Goal: Task Accomplishment & Management: Use online tool/utility

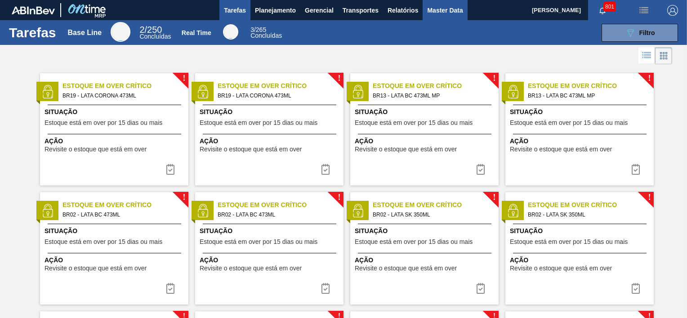
click at [436, 14] on span "Master Data" at bounding box center [444, 10] width 35 height 11
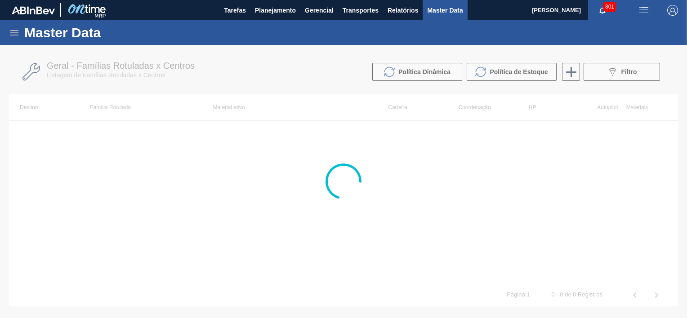
click at [9, 31] on icon at bounding box center [14, 32] width 11 height 11
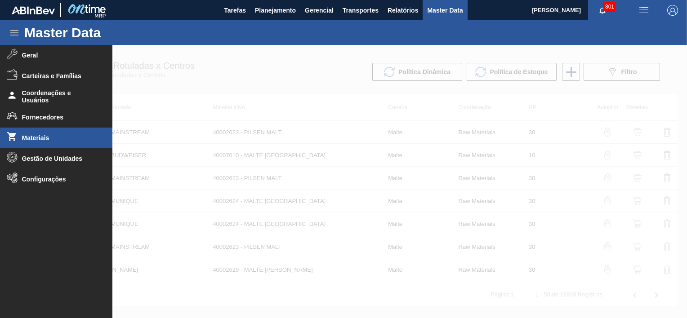
click at [35, 137] on span "Materiais" at bounding box center [59, 137] width 74 height 7
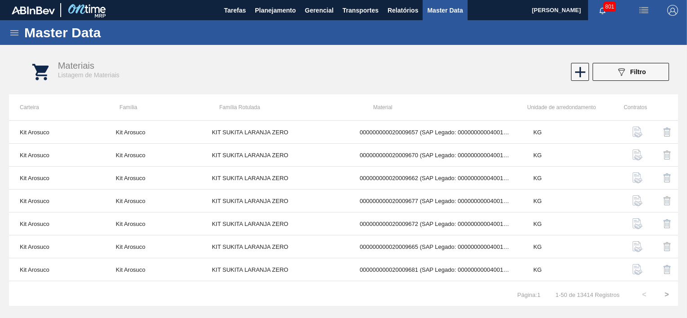
click at [322, 62] on div "Materiais Listagem de Materiais" at bounding box center [213, 70] width 311 height 18
drag, startPoint x: 11, startPoint y: 29, endPoint x: 32, endPoint y: 37, distance: 23.2
click at [11, 29] on icon at bounding box center [14, 32] width 11 height 11
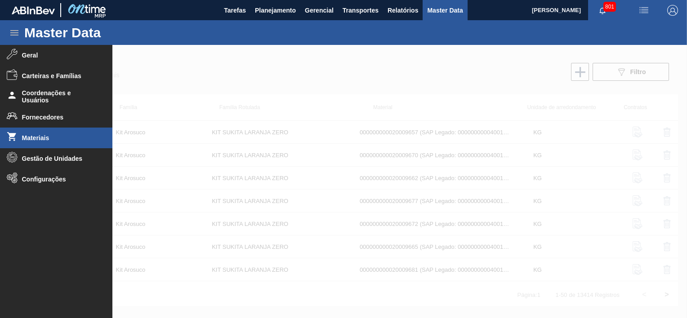
drag, startPoint x: 253, startPoint y: 64, endPoint x: 253, endPoint y: 69, distance: 4.5
click at [254, 63] on div at bounding box center [343, 181] width 687 height 273
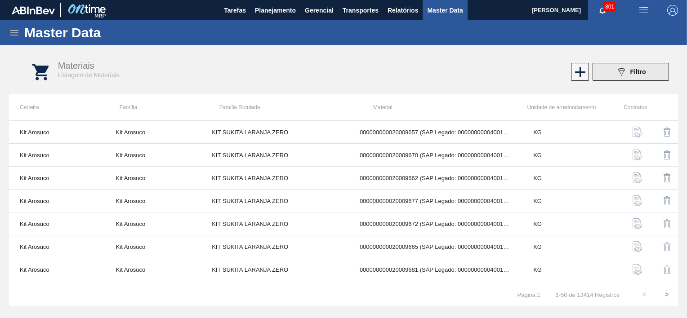
click at [621, 75] on icon "089F7B8B-B2A5-4AFE-B5C0-19BA573D28AC" at bounding box center [621, 72] width 11 height 11
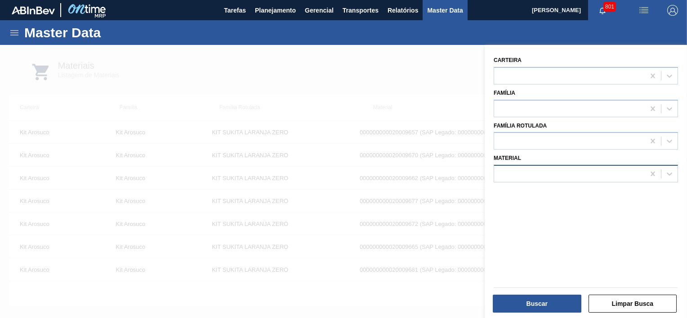
click at [554, 173] on div at bounding box center [569, 174] width 151 height 13
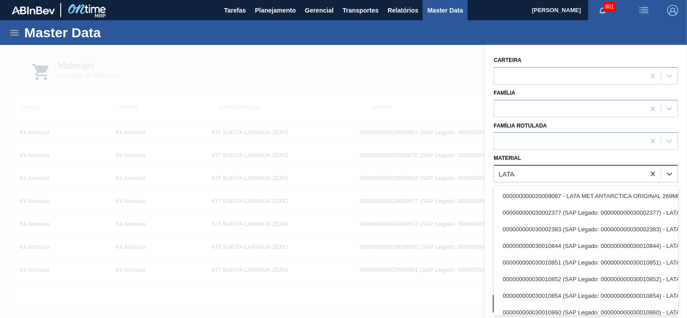
type input "LATA"
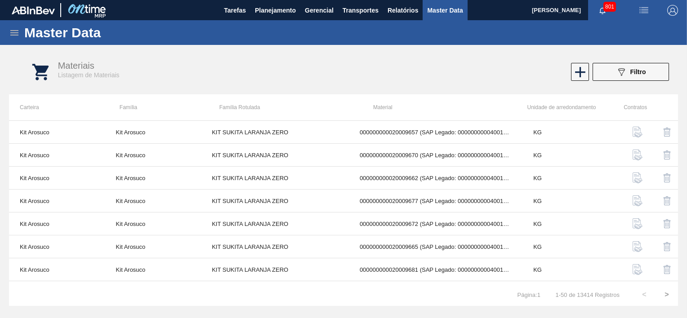
drag, startPoint x: 647, startPoint y: 75, endPoint x: 647, endPoint y: 83, distance: 7.7
click at [647, 75] on button "089F7B8B-B2A5-4AFE-B5C0-19BA573D28AC Filtro" at bounding box center [630, 72] width 76 height 18
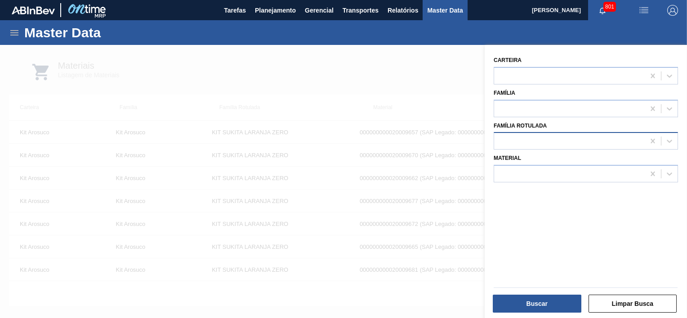
click at [554, 135] on div at bounding box center [569, 141] width 151 height 13
type Rotulada "LATA SPA"
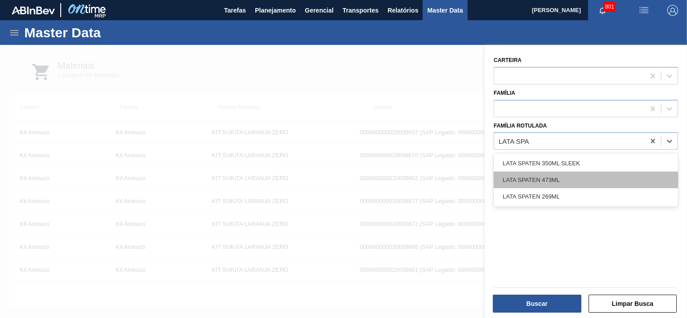
click at [545, 177] on div "LATA SPATEN 473ML" at bounding box center [585, 180] width 184 height 17
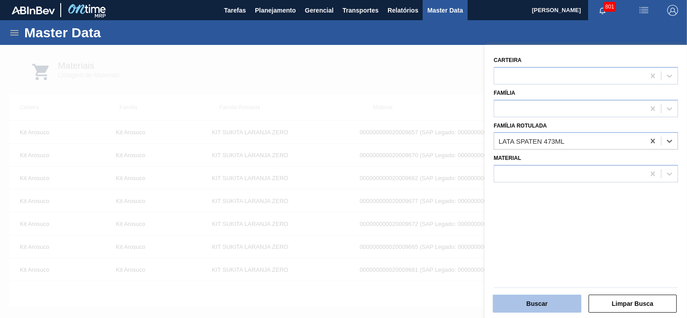
click at [549, 298] on button "Buscar" at bounding box center [536, 304] width 89 height 18
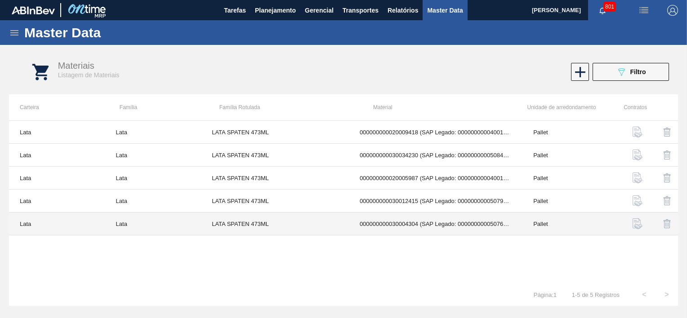
click at [479, 226] on td "000000000030004304 (SAP Legado: 000000000050769534) - LATA AL. 473ML SLEEK SPAT…" at bounding box center [435, 224] width 173 height 23
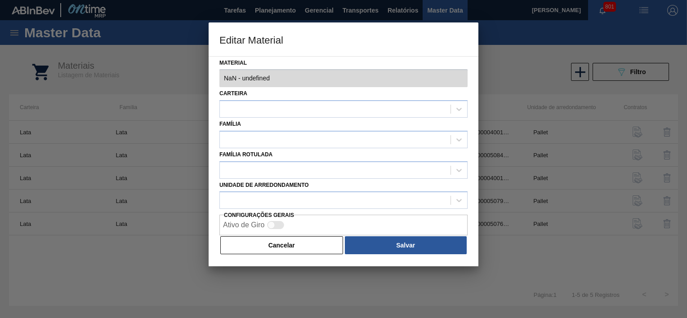
type input "30004304 - 000000000030004304 (SAP Legado: 000000000050769534) - LATA AL. 473ML…"
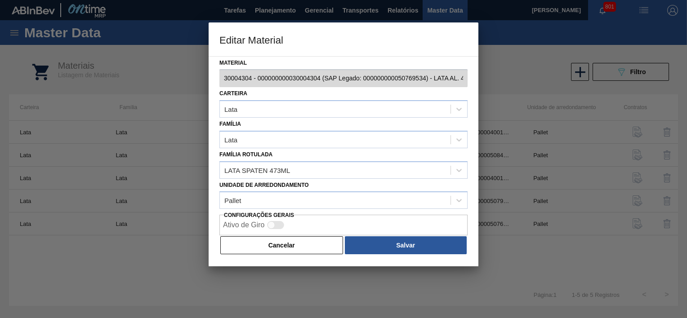
scroll to position [0, 65]
click at [516, 87] on div "Editar Material Material 30004304 - 000000000030004304 (SAP Legado: 00000000005…" at bounding box center [343, 159] width 687 height 318
click at [323, 239] on button "Cancelar" at bounding box center [281, 245] width 123 height 18
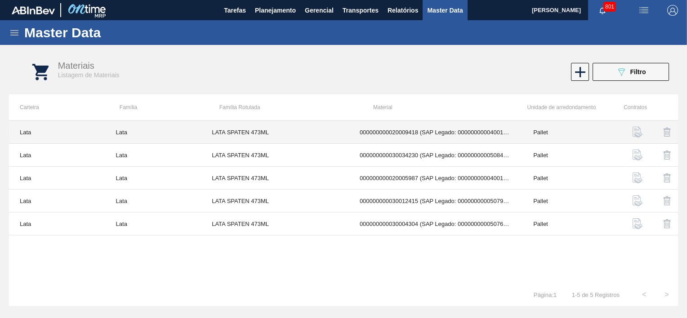
click at [466, 136] on td "000000000020009418 (SAP Legado: 000000000040015238) - LATA MET. SPATEN 473ML" at bounding box center [435, 132] width 173 height 23
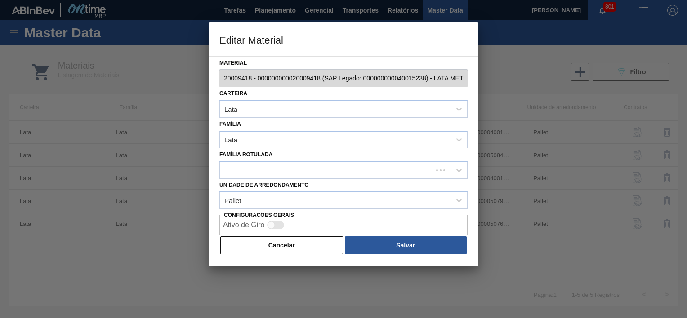
scroll to position [0, 48]
click at [505, 88] on div "Editar Material Material 20009418 - 000000000020009418 (SAP Legado: 00000000004…" at bounding box center [343, 159] width 687 height 318
click at [282, 251] on button "Cancelar" at bounding box center [281, 245] width 123 height 18
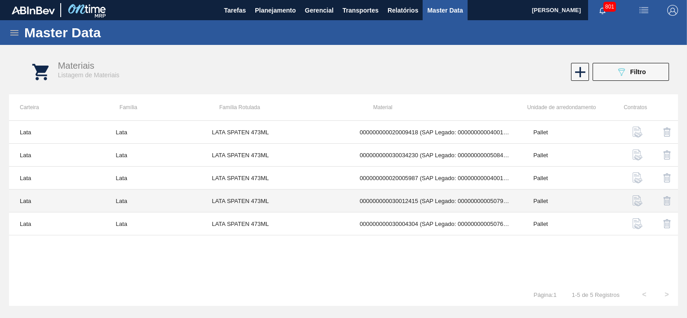
click at [437, 202] on td "000000000030012415 (SAP Legado: 000000000050798794) - LATA AL. 473ML SPATEN SLK…" at bounding box center [435, 201] width 173 height 23
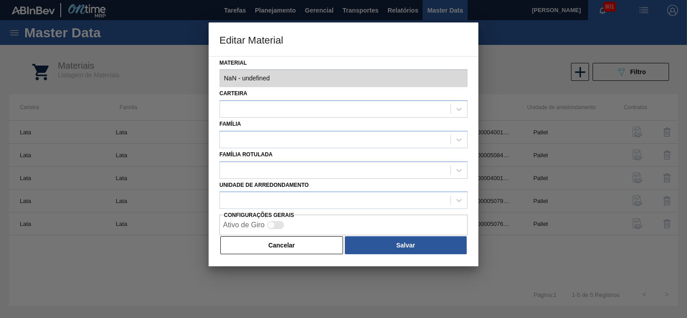
type input "30012415 - 000000000030012415 (SAP Legado: 000000000050798794) - LATA AL. 473ML…"
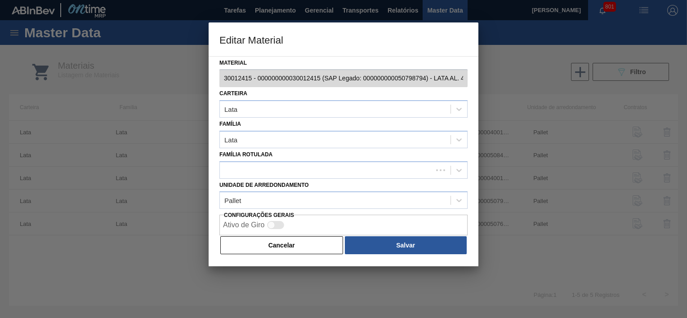
scroll to position [0, 68]
click at [503, 83] on div "Editar Material Material 30012415 - 000000000030012415 (SAP Legado: 00000000005…" at bounding box center [343, 159] width 687 height 318
click at [310, 251] on button "Cancelar" at bounding box center [281, 245] width 123 height 18
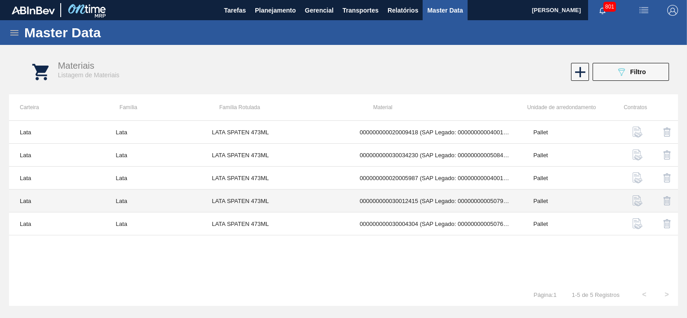
click at [432, 178] on td "000000000020005987 (SAP Legado: 000000000040012919) - LATA MET SPATEN 429 473ML" at bounding box center [435, 178] width 173 height 23
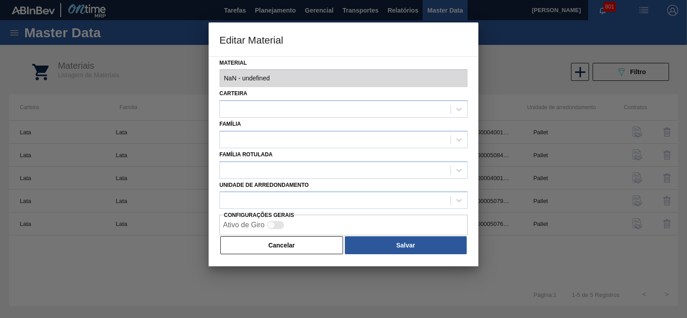
type input "20005987 - 000000000020005987 (SAP Legado: 000000000040012919) - LATA MET SPATE…"
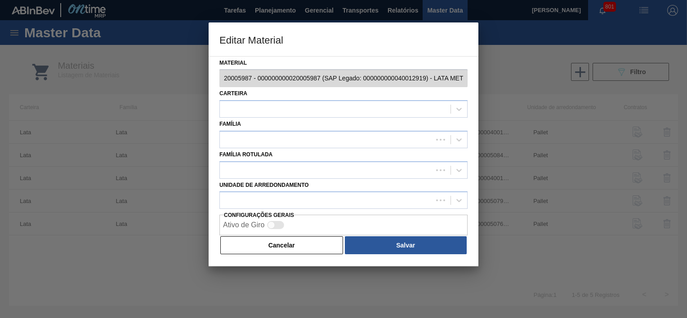
scroll to position [0, 59]
click at [526, 82] on div "Editar Material Material 20005987 - 000000000020005987 (SAP Legado: 00000000004…" at bounding box center [343, 159] width 687 height 318
click at [309, 249] on button "Cancelar" at bounding box center [281, 245] width 123 height 18
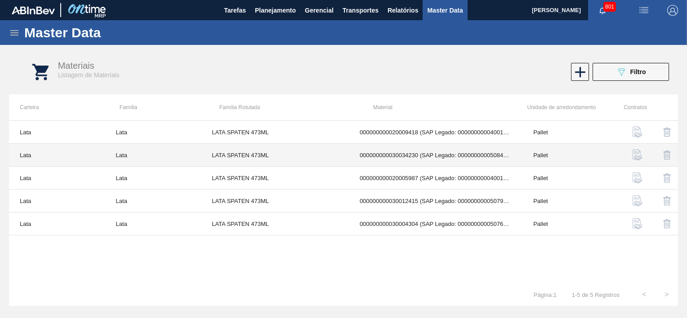
click at [419, 156] on td "000000000030034230 (SAP Legado: 000000000050847072) - LATA AL SPATEN 473ML BRIL…" at bounding box center [435, 155] width 173 height 23
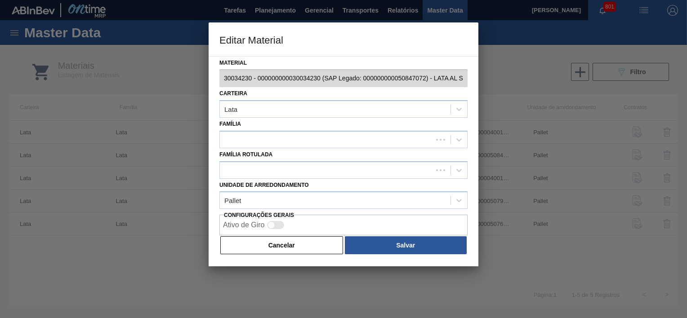
scroll to position [0, 66]
click at [525, 80] on div "Editar Material Material 30034230 - 000000000030034230 (SAP Legado: 00000000005…" at bounding box center [343, 159] width 687 height 318
click at [150, 80] on div "Editar Material Material 30034230 - 000000000030034230 (SAP Legado: 00000000005…" at bounding box center [343, 159] width 687 height 318
click at [293, 248] on button "Cancelar" at bounding box center [281, 245] width 123 height 18
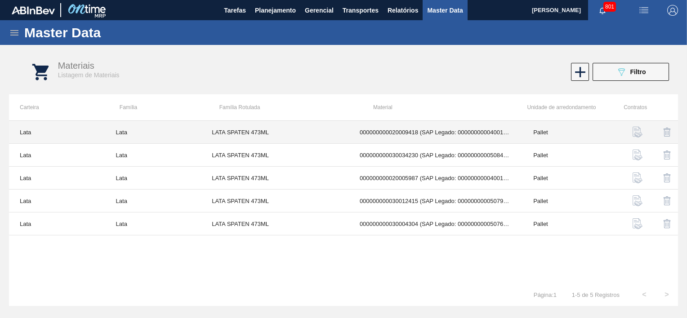
click at [579, 115] on div "Carteira Família Família Rotulada Material Unidade de arredondamento Contratos …" at bounding box center [343, 200] width 669 height 212
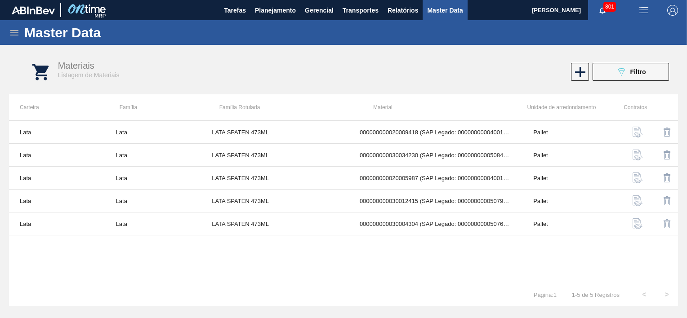
drag, startPoint x: 580, startPoint y: 115, endPoint x: 634, endPoint y: 81, distance: 64.0
click at [634, 82] on div "Materiais Listagem de Materiais 089F7B8B-B2A5-4AFE-B5C0-19BA573D28AC Filtro" at bounding box center [352, 72] width 669 height 34
click at [638, 72] on span "Filtro" at bounding box center [638, 71] width 16 height 7
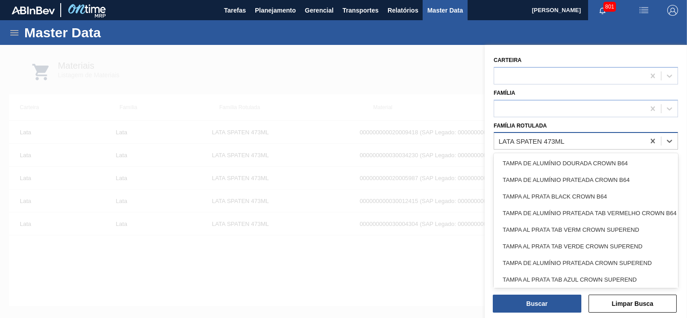
click at [588, 144] on div "LATA SPATEN 473ML" at bounding box center [569, 141] width 151 height 13
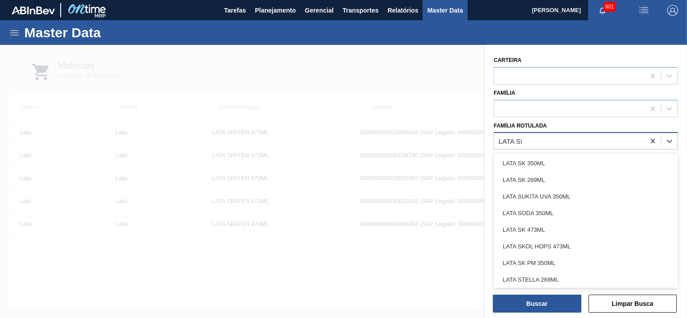
type Rotulada "LATA SPA"
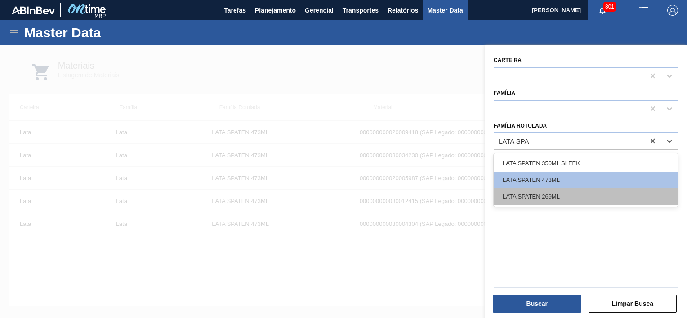
click at [554, 196] on div "LATA SPATEN 269ML" at bounding box center [585, 196] width 184 height 17
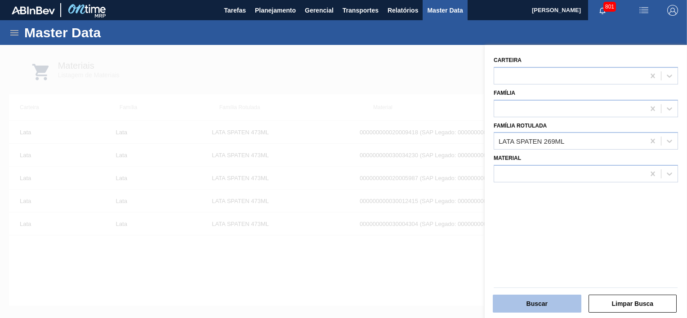
click at [546, 308] on button "Buscar" at bounding box center [536, 304] width 89 height 18
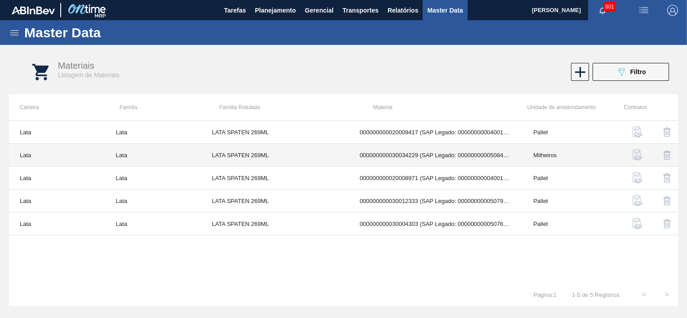
click at [414, 155] on td "000000000030034229 (SAP Legado: 000000000050847071) - LATA AL SPATEN 269ML SLK …" at bounding box center [435, 155] width 173 height 23
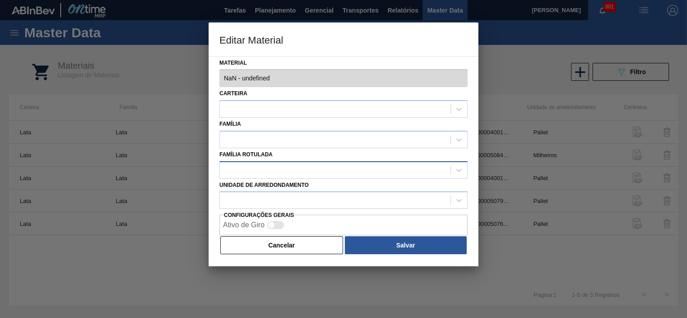
type input "30034229 - 000000000030034229 (SAP Legado: 000000000050847071) - LATA AL SPATEN…"
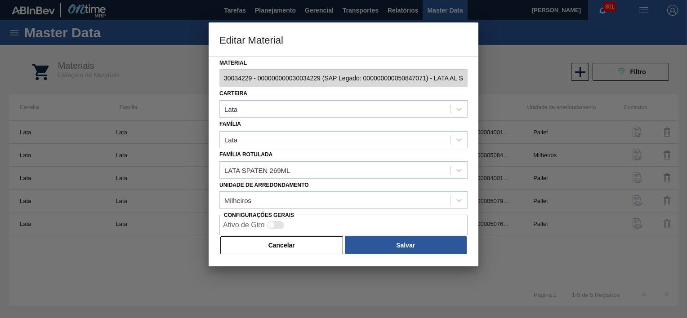
scroll to position [0, 79]
click at [500, 82] on div "Editar Material Material 30034229 - 000000000030034229 (SAP Legado: 00000000005…" at bounding box center [343, 159] width 687 height 318
drag, startPoint x: 280, startPoint y: 244, endPoint x: 285, endPoint y: 243, distance: 4.6
click at [280, 244] on button "Cancelar" at bounding box center [281, 245] width 123 height 18
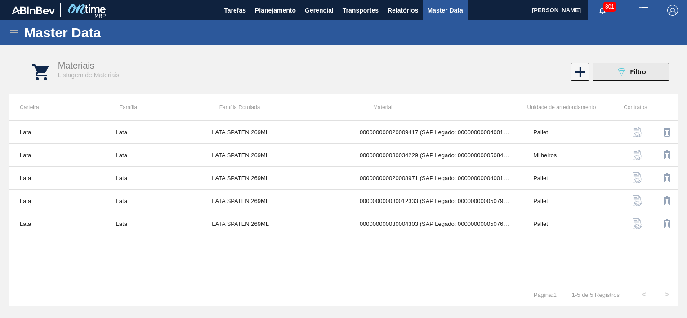
click at [626, 73] on div "089F7B8B-B2A5-4AFE-B5C0-19BA573D28AC Filtro" at bounding box center [631, 72] width 30 height 11
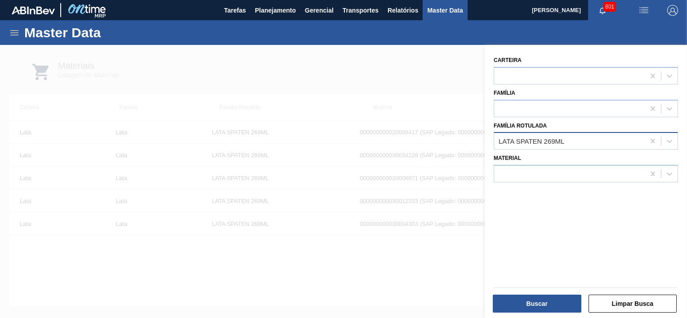
click at [578, 140] on div "LATA SPATEN 269ML" at bounding box center [569, 141] width 151 height 13
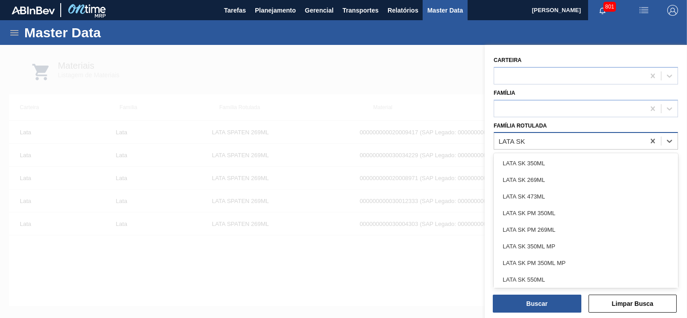
type Rotulada "LATA SK 4"
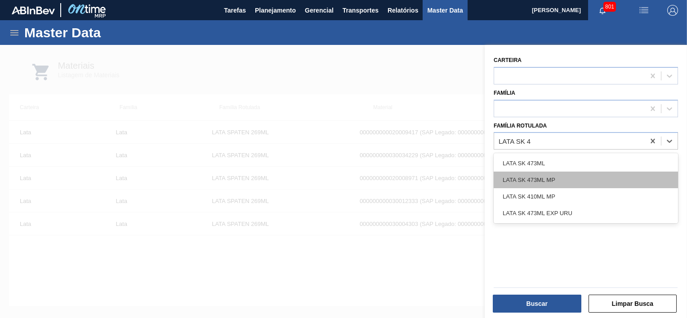
click at [548, 180] on div "LATA SK 473ML MP" at bounding box center [585, 180] width 184 height 17
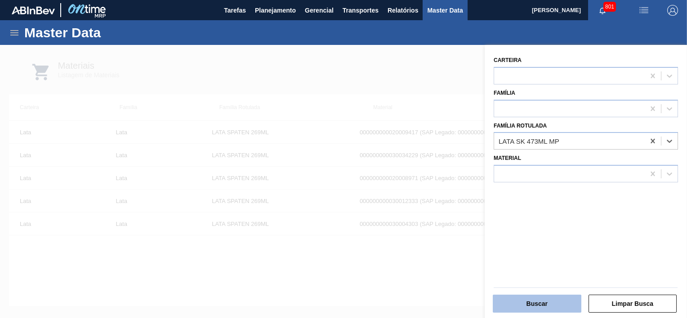
click at [555, 297] on button "Buscar" at bounding box center [536, 304] width 89 height 18
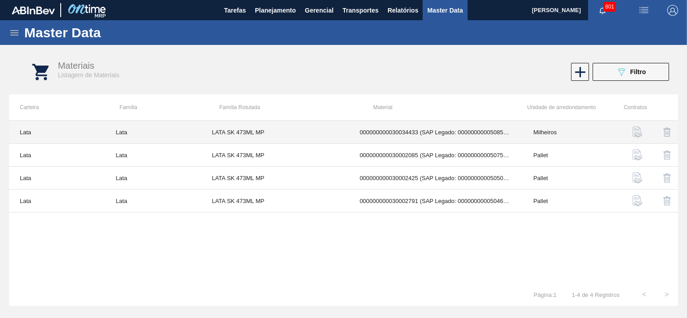
click at [431, 134] on td "000000000030034433 (SAP Legado: 000000000050851116) - LATA 473ML SKOL MP" at bounding box center [435, 132] width 173 height 23
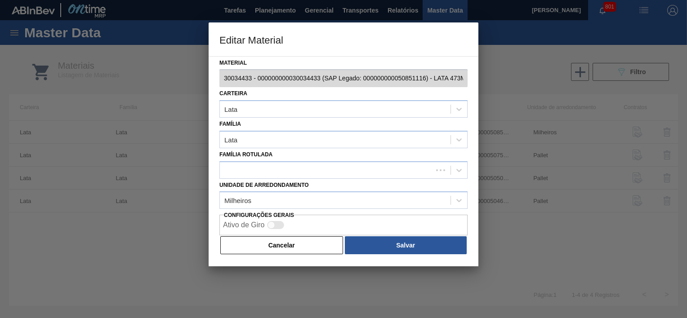
scroll to position [0, 34]
click at [539, 83] on div "Editar Material Material 30034433 - 000000000030034433 (SAP Legado: 00000000005…" at bounding box center [343, 159] width 687 height 318
drag, startPoint x: 307, startPoint y: 249, endPoint x: 310, endPoint y: 237, distance: 12.0
click at [307, 248] on button "Cancelar" at bounding box center [281, 245] width 123 height 18
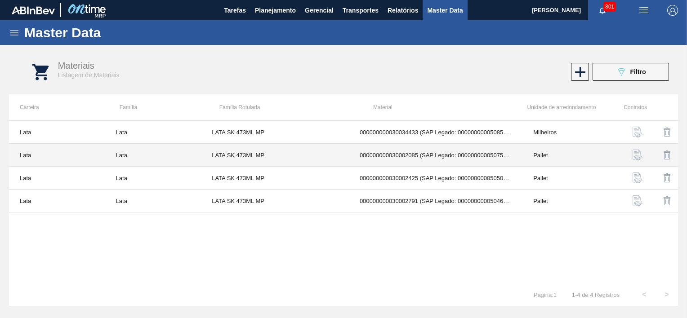
click at [414, 152] on td "000000000030002085 (SAP Legado: 000000000050757899) - LATA AL. 473ML SK MULTIPA…" at bounding box center [435, 155] width 173 height 23
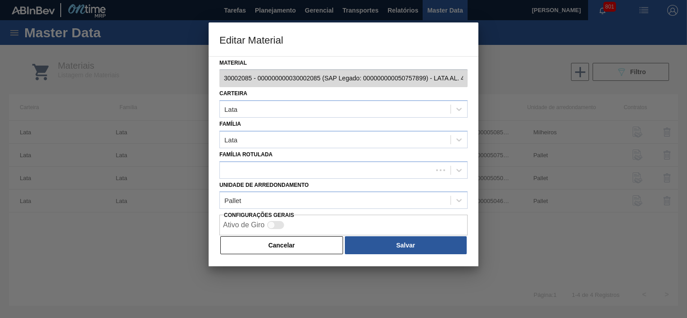
scroll to position [0, 83]
click at [539, 87] on div "Editar Material Material 30002085 - 000000000030002085 (SAP Legado: 00000000005…" at bounding box center [343, 159] width 687 height 318
click at [315, 249] on button "Cancelar" at bounding box center [281, 245] width 123 height 18
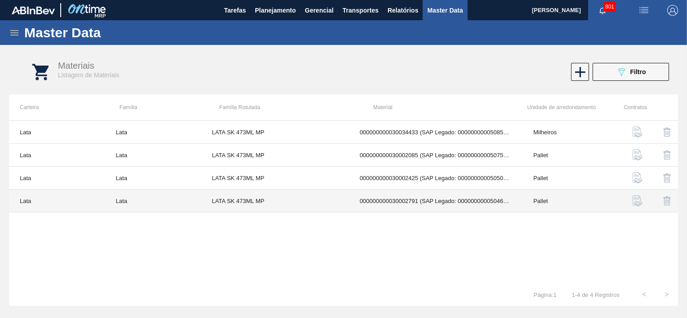
click at [442, 180] on td "000000000030002425 (SAP Legado: 000000000050500485) - LATA AL. 473ML SK MULTIPA…" at bounding box center [435, 178] width 173 height 23
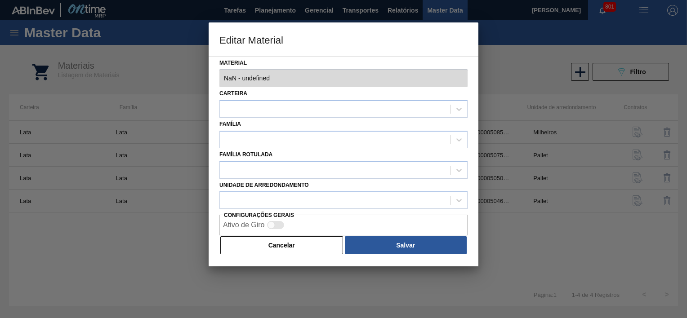
type input "30002425 - 000000000030002425 (SAP Legado: 000000000050500485) - LATA AL. 473ML…"
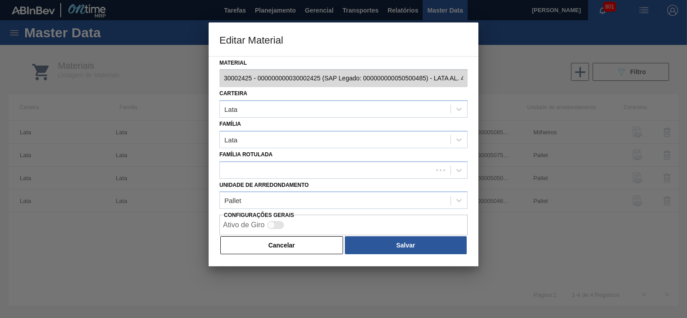
scroll to position [0, 79]
click at [513, 87] on div "Editar Material Material 30002425 - 000000000030002425 (SAP Legado: 00000000005…" at bounding box center [343, 159] width 687 height 318
drag, startPoint x: 306, startPoint y: 254, endPoint x: 310, endPoint y: 250, distance: 5.7
click at [306, 254] on div "Material 30002425 - 000000000030002425 (SAP Legado: 000000000050500485) - LATA …" at bounding box center [343, 161] width 270 height 211
click at [307, 248] on button "Cancelar" at bounding box center [281, 245] width 123 height 18
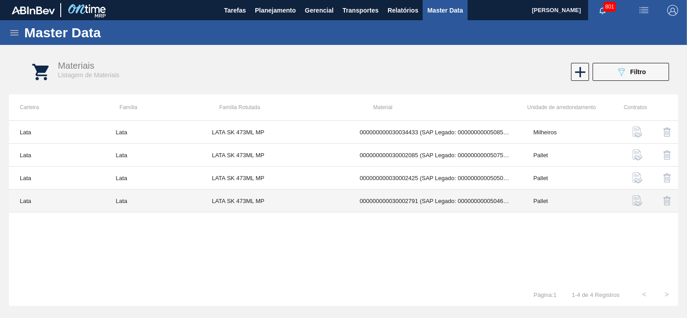
click at [451, 204] on td "000000000030002791 (SAP Legado: 000000000050466206) - LATA AL. SK MULTIPACK 473…" at bounding box center [435, 201] width 173 height 23
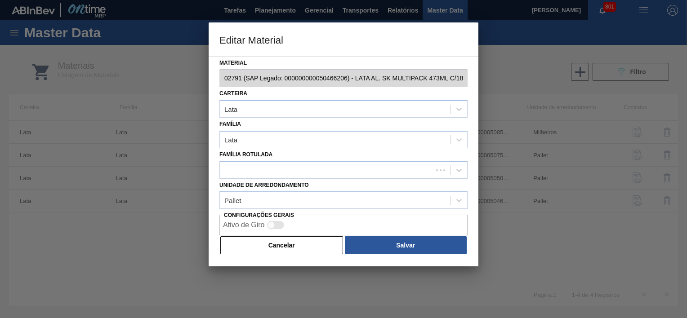
click at [532, 75] on div "Editar Material Material 30002791 - 000000000030002791 (SAP Legado: 00000000005…" at bounding box center [343, 159] width 687 height 318
click at [319, 244] on button "Cancelar" at bounding box center [281, 245] width 123 height 18
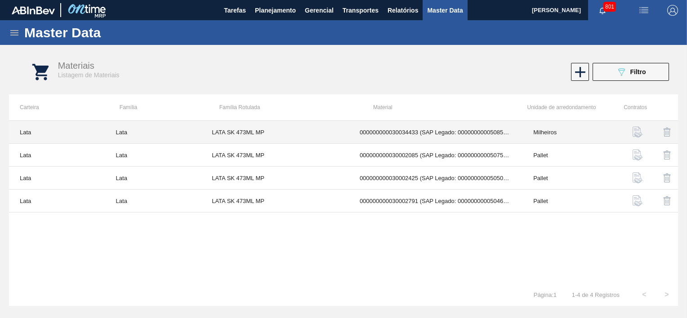
click at [466, 127] on td "000000000030034433 (SAP Legado: 000000000050851116) - LATA 473ML SKOL MP" at bounding box center [435, 132] width 173 height 23
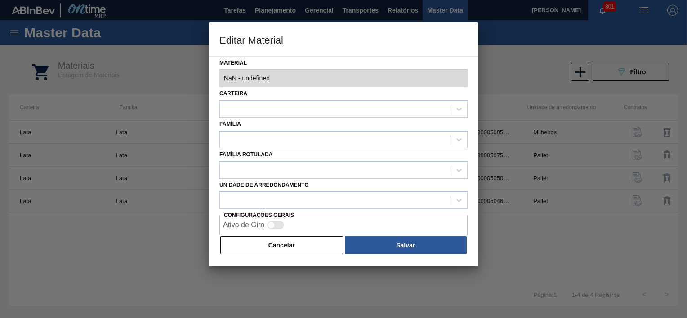
type input "30034433 - 000000000030034433 (SAP Legado: 000000000050851116) - LATA 473ML SKO…"
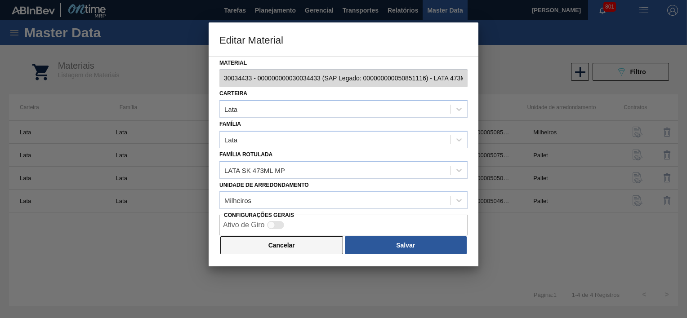
click at [278, 239] on button "Cancelar" at bounding box center [281, 245] width 123 height 18
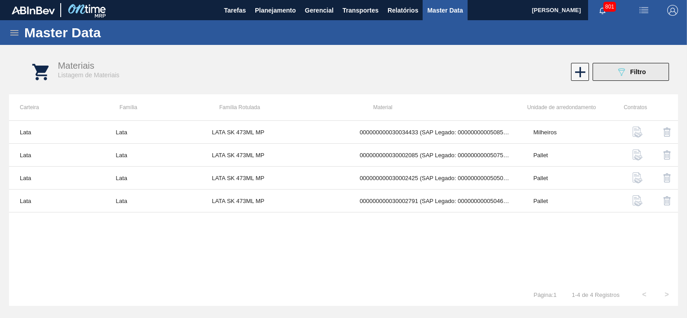
click at [616, 73] on icon "089F7B8B-B2A5-4AFE-B5C0-19BA573D28AC" at bounding box center [621, 72] width 11 height 11
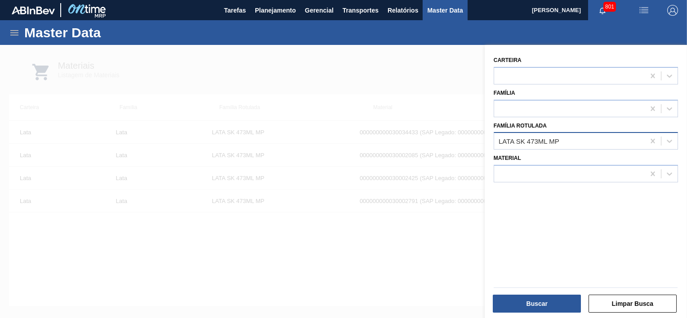
click at [572, 138] on div "LATA SK 473ML MP" at bounding box center [569, 141] width 151 height 13
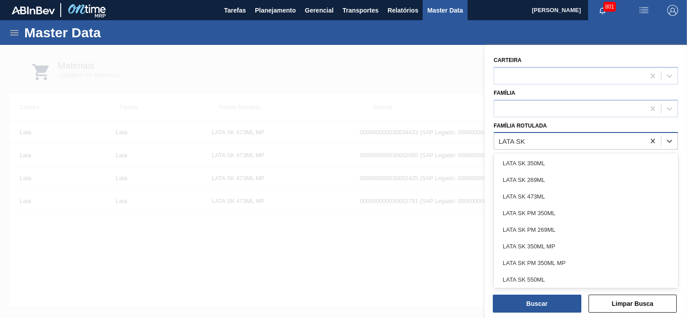
type Rotulada "LATA SK 3"
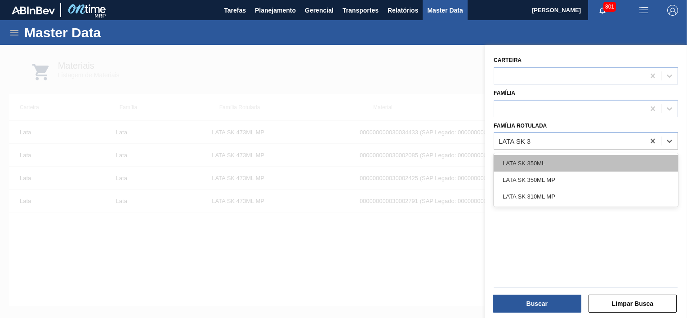
click at [551, 163] on div "LATA SK 350ML" at bounding box center [585, 163] width 184 height 17
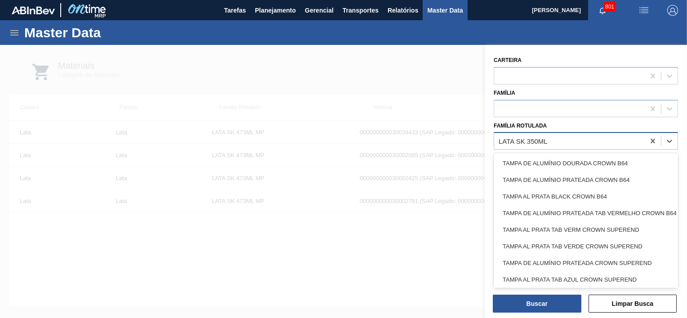
click at [554, 143] on div "LATA SK 350ML" at bounding box center [569, 141] width 151 height 13
click at [561, 140] on div "LATA SK 350ML" at bounding box center [569, 141] width 151 height 13
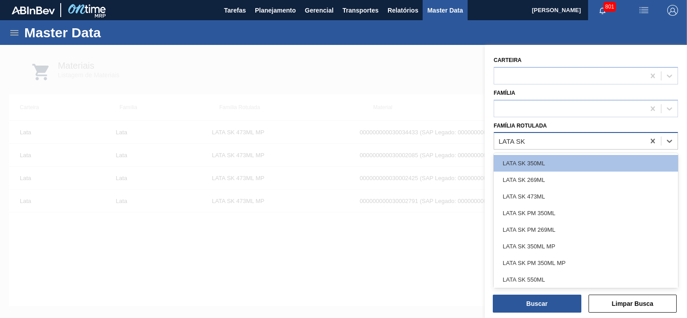
type Rotulada "LATA SK 3"
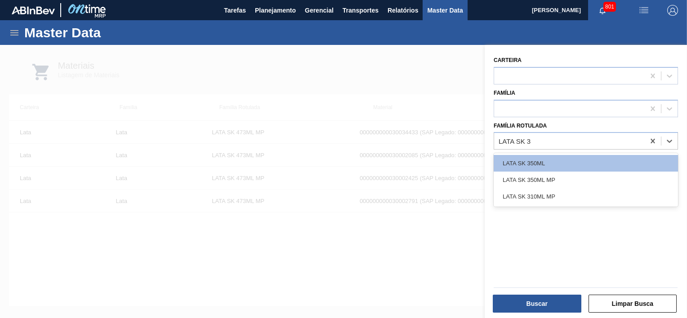
click at [539, 174] on div "LATA SK 350ML MP" at bounding box center [585, 180] width 184 height 17
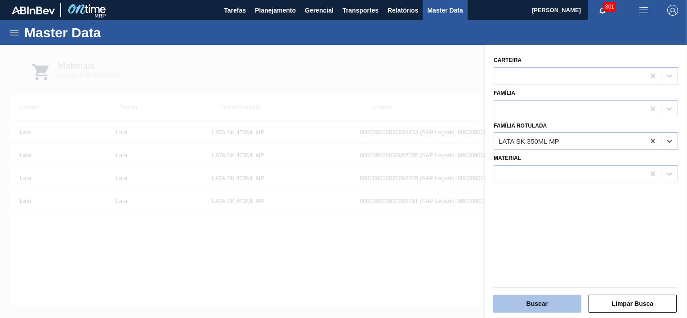
click at [561, 301] on button "Buscar" at bounding box center [536, 304] width 89 height 18
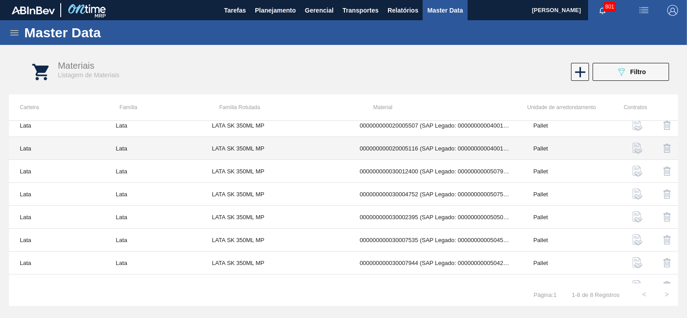
scroll to position [0, 0]
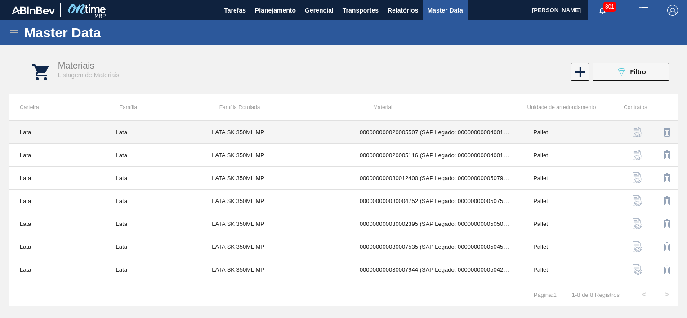
click at [462, 137] on td "000000000020005507 (SAP Legado: 000000000040012427) - LATA MET SKOL PILSEN MP 4…" at bounding box center [435, 132] width 173 height 23
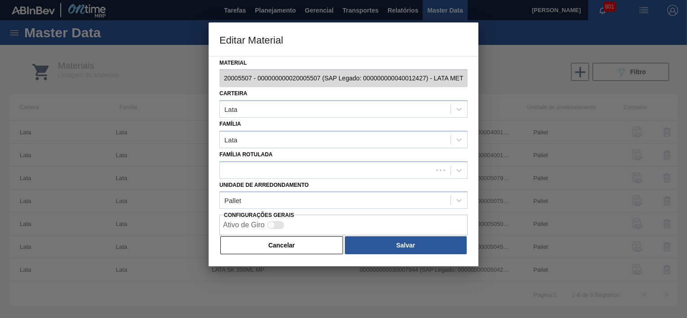
scroll to position [0, 86]
click at [523, 87] on div "Editar Material Material 20005507 - 000000000020005507 (SAP Legado: 00000000004…" at bounding box center [343, 159] width 687 height 318
click at [302, 239] on button "Cancelar" at bounding box center [281, 245] width 123 height 18
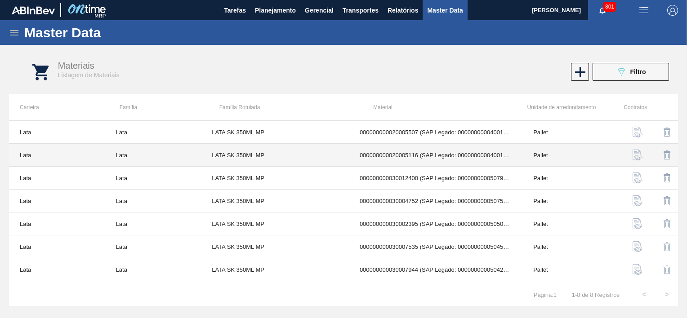
click at [452, 160] on td "000000000020005116 (SAP Legado: 000000000040011955) - LAT MET SKOL P NIV22 MPDG…" at bounding box center [435, 155] width 173 height 23
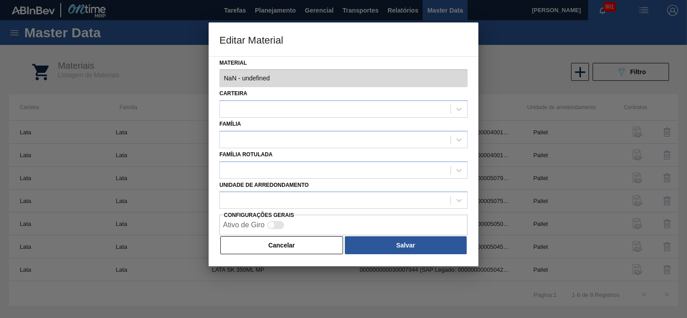
type input "20005116 - 000000000020005116 (SAP Legado: 000000000040011955) - LAT MET SKOL P…"
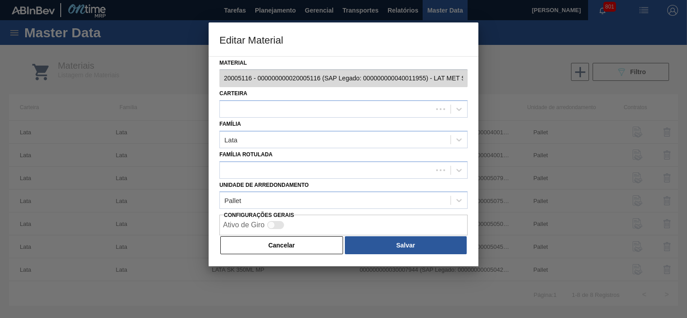
scroll to position [0, 80]
click at [509, 91] on div "Editar Material Material 20005116 - 000000000020005116 (SAP Legado: 00000000004…" at bounding box center [343, 159] width 687 height 318
click at [283, 242] on button "Cancelar" at bounding box center [281, 245] width 123 height 18
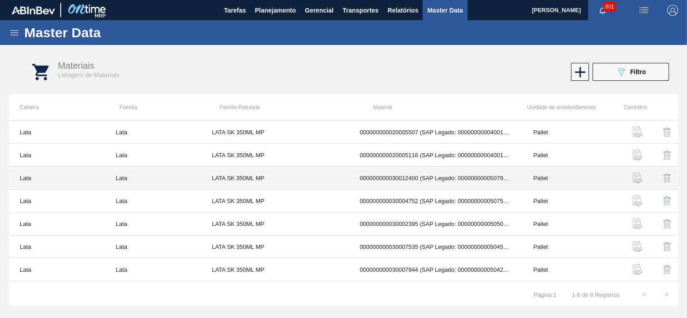
click at [467, 181] on td "000000000030012400 (SAP Legado: 000000000050798763) - LATA AL. 350ML SK MP 429" at bounding box center [435, 178] width 173 height 23
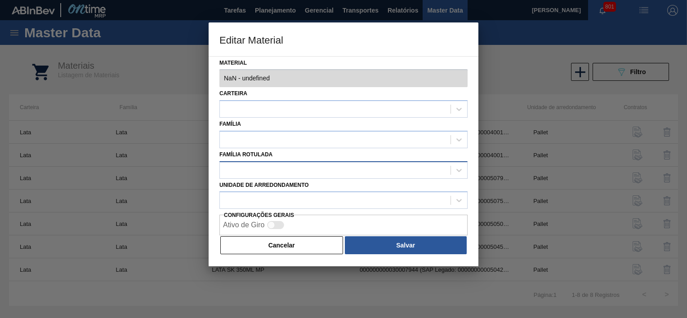
type input "30012400 - 000000000030012400 (SAP Legado: 000000000050798763) - LATA AL. 350ML…"
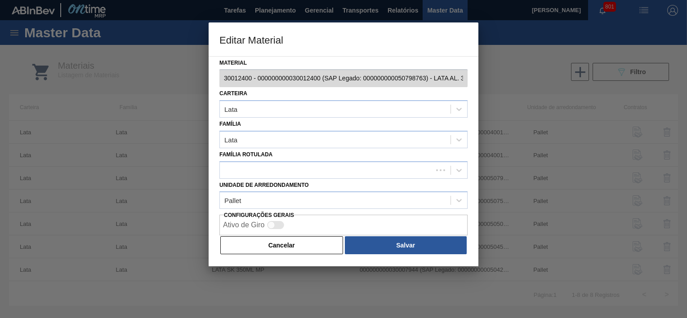
scroll to position [0, 50]
click at [532, 88] on div "Editar Material Material 30012400 - 000000000030012400 (SAP Legado: 00000000005…" at bounding box center [343, 159] width 687 height 318
drag, startPoint x: 532, startPoint y: 88, endPoint x: 503, endPoint y: 160, distance: 78.1
click at [503, 161] on div at bounding box center [343, 159] width 687 height 318
drag, startPoint x: 316, startPoint y: 231, endPoint x: 311, endPoint y: 238, distance: 8.0
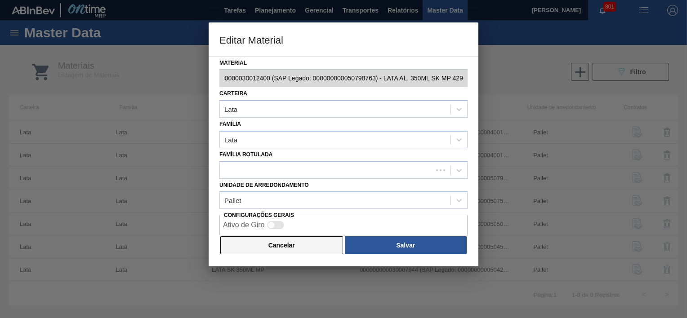
click at [315, 233] on div "Ativo de Giro" at bounding box center [343, 225] width 248 height 21
click at [311, 240] on button "Cancelar" at bounding box center [281, 245] width 123 height 18
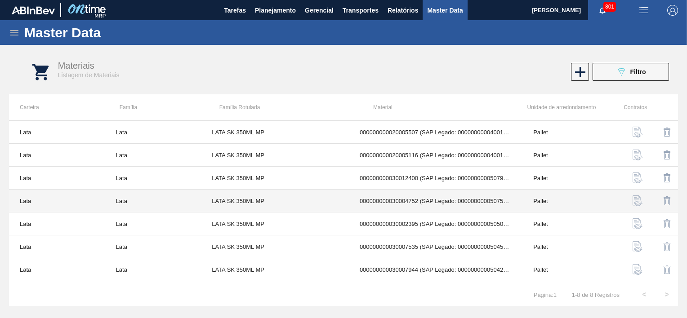
click at [459, 202] on td "000000000030004752 (SAP Legado: 000000000050757751) - LATA AL. 350ML SK MULTIPA…" at bounding box center [435, 201] width 173 height 23
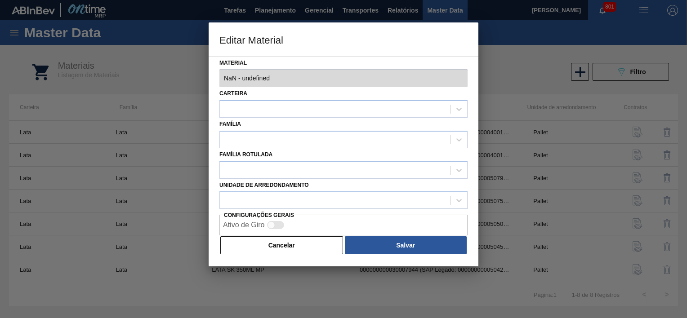
type input "30004752 - 000000000030004752 (SAP Legado: 000000000050757751) - LATA AL. 350ML…"
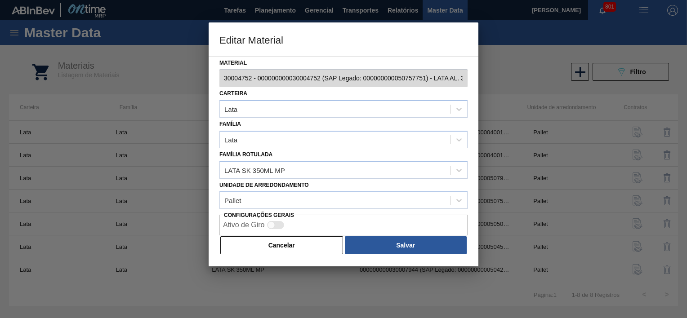
scroll to position [0, 83]
click at [518, 89] on div "Editar Material Material 30004752 - 000000000030004752 (SAP Legado: 00000000005…" at bounding box center [343, 159] width 687 height 318
click at [318, 244] on button "Cancelar" at bounding box center [281, 245] width 123 height 18
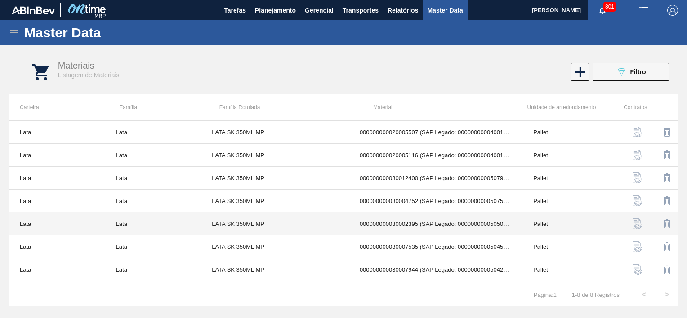
click at [434, 226] on td "000000000030002395 (SAP Legado: 000000000050500333) - LATA AL. 350ML SK MULTIPA…" at bounding box center [435, 224] width 173 height 23
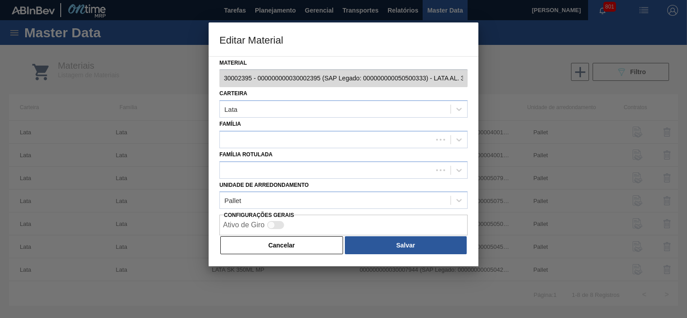
scroll to position [0, 79]
click at [527, 93] on div "Editar Material Material 30002395 - 000000000030002395 (SAP Legado: 00000000005…" at bounding box center [343, 159] width 687 height 318
click at [310, 245] on button "Cancelar" at bounding box center [281, 245] width 123 height 18
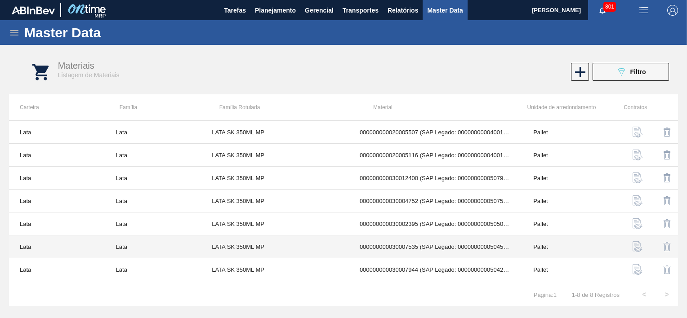
scroll to position [20, 0]
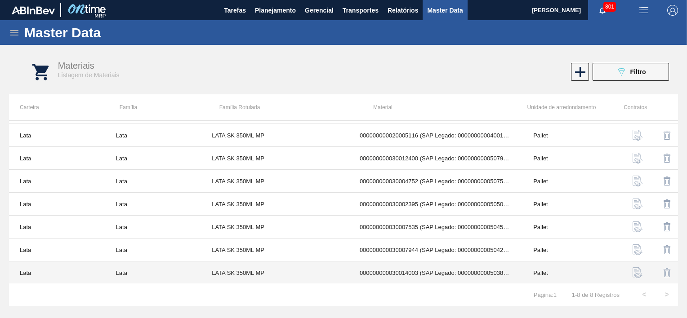
click at [451, 271] on td "000000000030014003 (SAP Legado: 000000000050388067) - LATA AL. 350ML SK MULTPACK" at bounding box center [435, 273] width 173 height 23
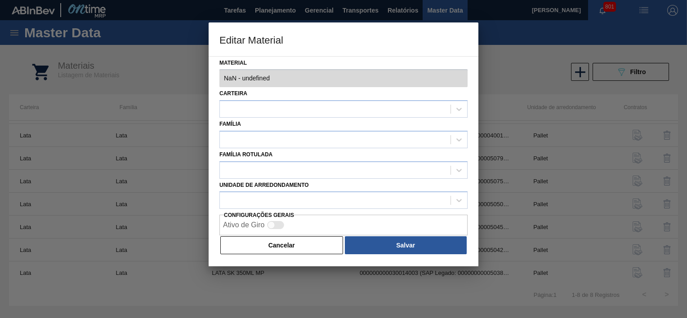
type input "30014003 - 000000000030014003 (SAP Legado: 000000000050388067) - LATA AL. 350ML…"
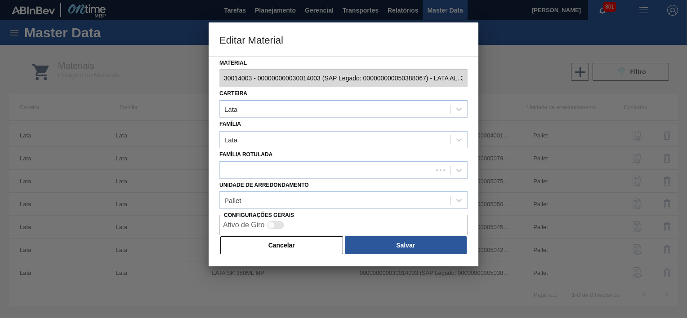
scroll to position [0, 62]
click at [523, 87] on div "Editar Material Material 30014003 - 000000000030014003 (SAP Legado: 00000000005…" at bounding box center [343, 159] width 687 height 318
click at [300, 242] on button "Cancelar" at bounding box center [281, 245] width 123 height 18
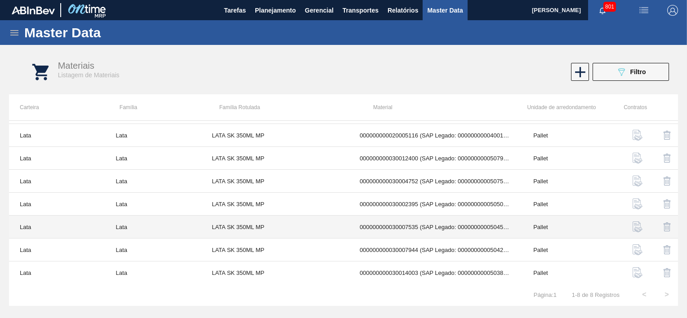
scroll to position [0, 0]
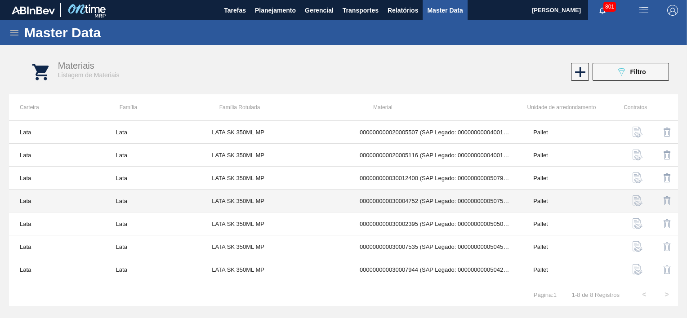
click at [435, 206] on td "000000000030004752 (SAP Legado: 000000000050757751) - LATA AL. 350ML SK MULTIPA…" at bounding box center [435, 201] width 173 height 23
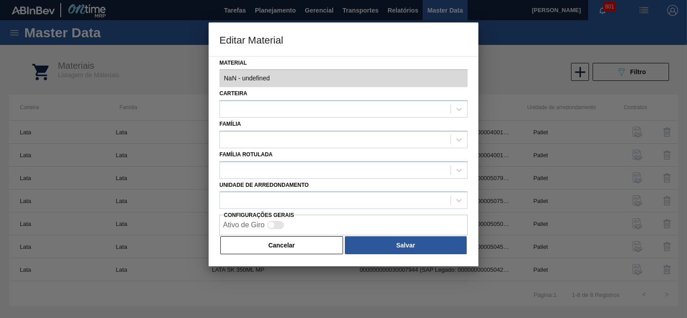
type input "30004752 - 000000000030004752 (SAP Legado: 000000000050757751) - LATA AL. 350ML…"
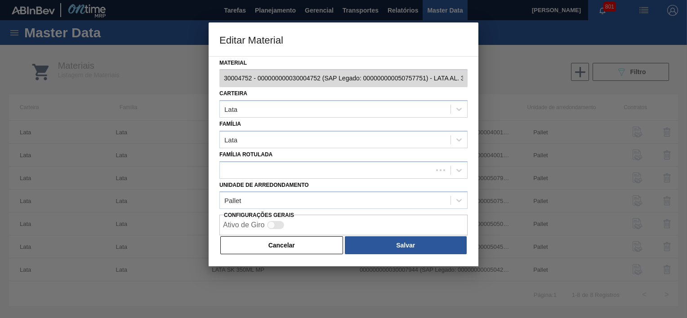
scroll to position [0, 83]
click at [533, 84] on div "Editar Material Material 30004752 - 000000000030004752 (SAP Legado: 00000000005…" at bounding box center [343, 159] width 687 height 318
click at [322, 232] on div "Ativo de Giro" at bounding box center [343, 225] width 248 height 21
click at [321, 239] on button "Cancelar" at bounding box center [281, 245] width 123 height 18
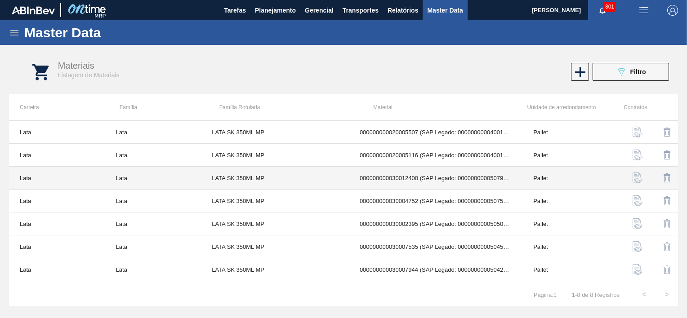
click at [434, 179] on td "000000000030012400 (SAP Legado: 000000000050798763) - LATA AL. 350ML SK MP 429" at bounding box center [435, 178] width 173 height 23
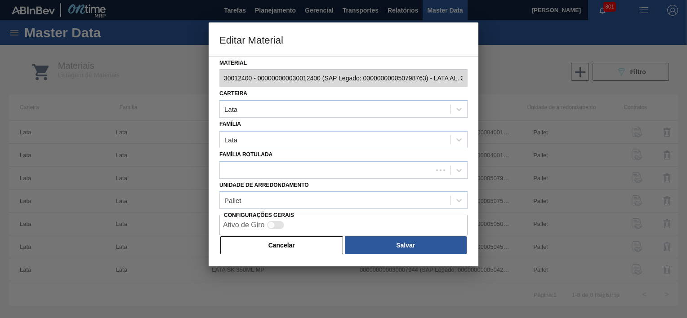
scroll to position [0, 50]
click at [512, 85] on div "Editar Material Material 30012400 - 000000000030012400 (SAP Legado: 00000000005…" at bounding box center [343, 159] width 687 height 318
click at [199, 72] on div "Editar Material Material 30012400 - 000000000030012400 (SAP Legado: 00000000005…" at bounding box center [343, 159] width 687 height 318
click at [282, 92] on div "Carteira Lata" at bounding box center [343, 102] width 248 height 31
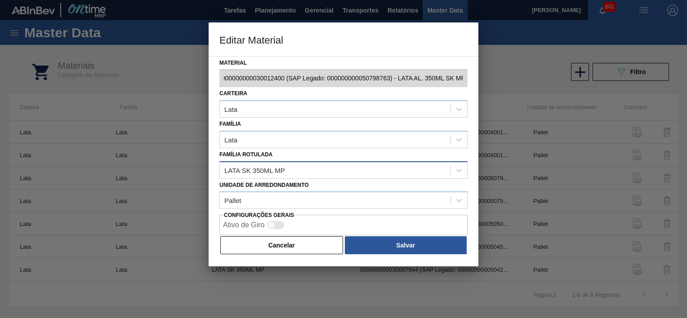
scroll to position [0, 50]
click at [275, 250] on button "Cancelar" at bounding box center [281, 245] width 123 height 18
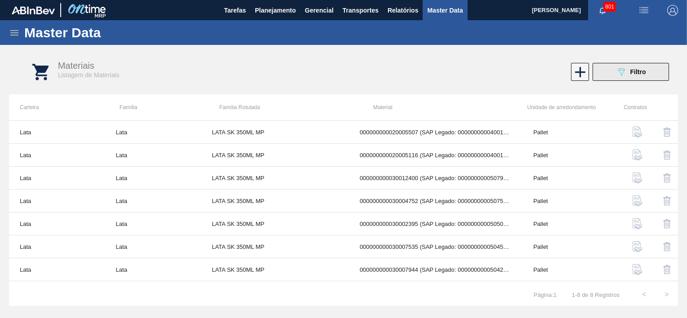
click at [620, 76] on icon "089F7B8B-B2A5-4AFE-B5C0-19BA573D28AC" at bounding box center [621, 72] width 11 height 11
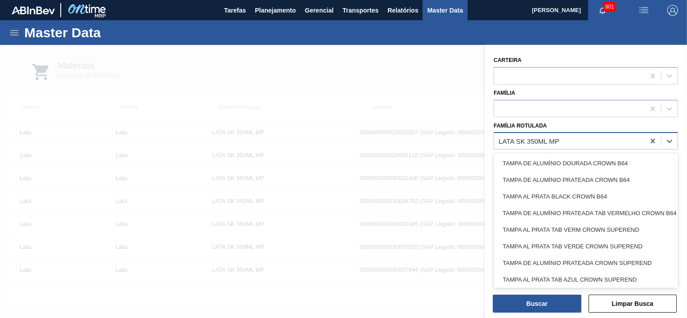
click at [570, 139] on div "LATA SK 350ML MP" at bounding box center [569, 141] width 151 height 13
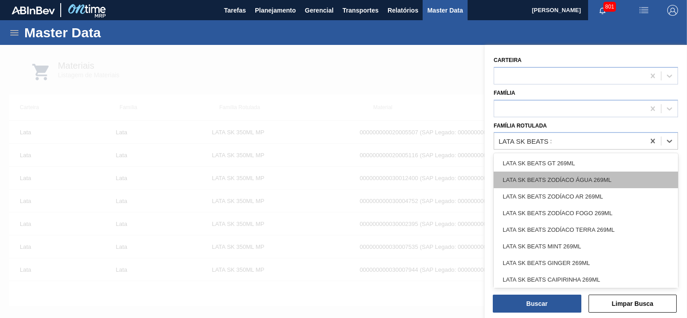
type Rotulada "LATA SK BEATS SE"
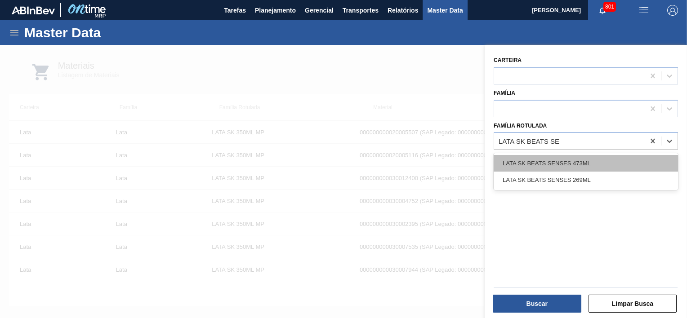
click at [595, 164] on div "LATA SK BEATS SENSES 473ML" at bounding box center [585, 163] width 184 height 17
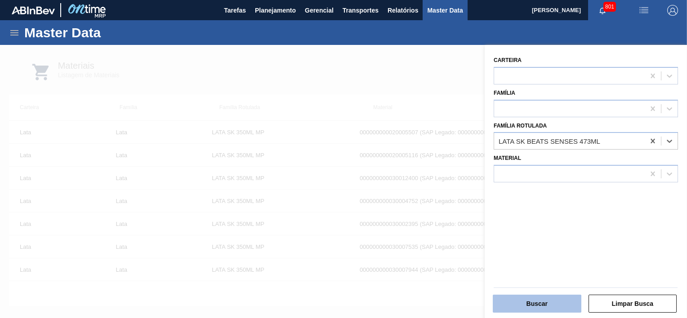
click at [547, 297] on button "Buscar" at bounding box center [536, 304] width 89 height 18
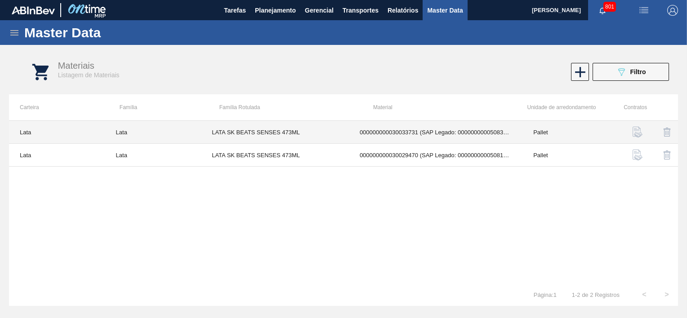
click at [488, 133] on td "000000000030033731 (SAP Legado: 000000000050839270) - LATA AL 473ML BEATS SENSE…" at bounding box center [435, 132] width 173 height 23
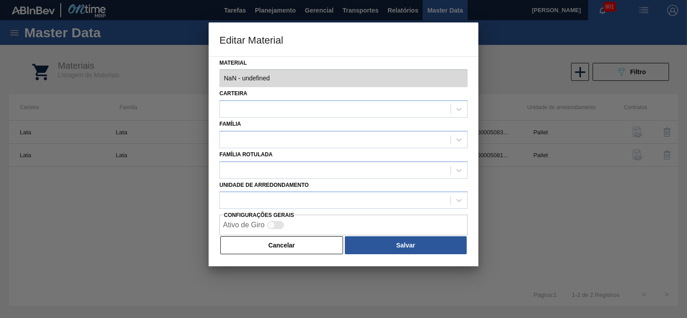
type input "30033731 - 000000000030033731 (SAP Legado: 000000000050839270) - LATA AL 473ML …"
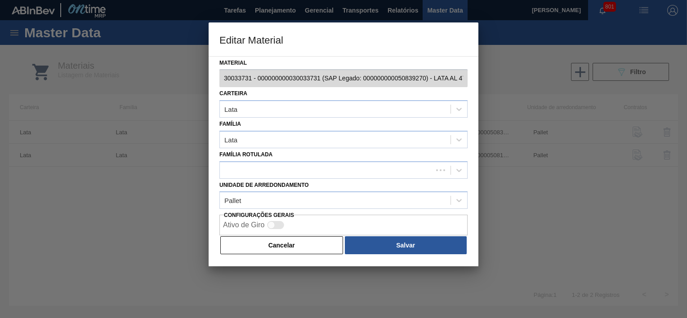
scroll to position [0, 83]
click at [479, 82] on div "Editar Material Material 30033731 - 000000000030033731 (SAP Legado: 00000000005…" at bounding box center [343, 159] width 687 height 318
click at [215, 75] on div "Material 30033731 - 000000000030033731 (SAP Legado: 000000000050839270) - LATA …" at bounding box center [343, 161] width 270 height 211
click at [279, 239] on button "Cancelar" at bounding box center [281, 245] width 123 height 18
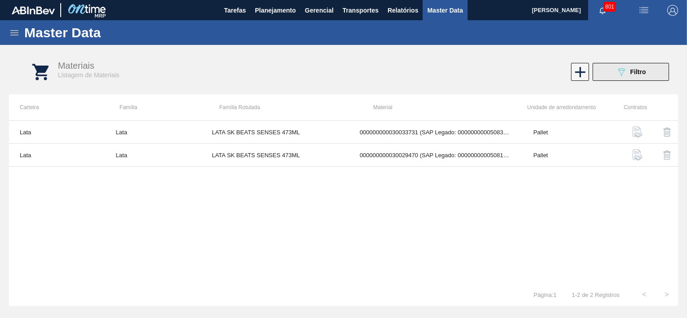
click at [632, 70] on span "Filtro" at bounding box center [638, 71] width 16 height 7
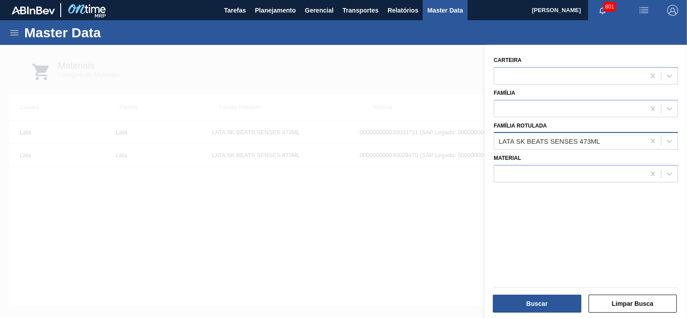
click at [607, 136] on div "LATA SK BEATS SENSES 473ML" at bounding box center [569, 141] width 151 height 13
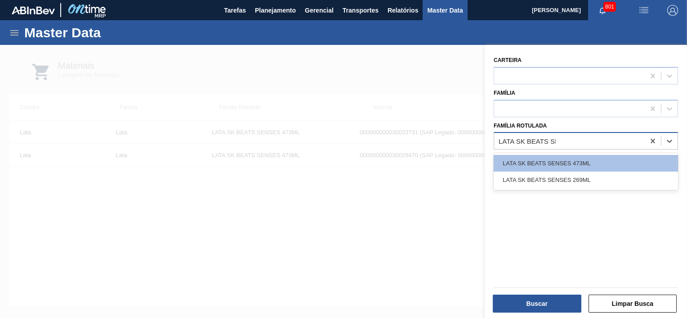
type Rotulada "LATA SK BEATS SEN"
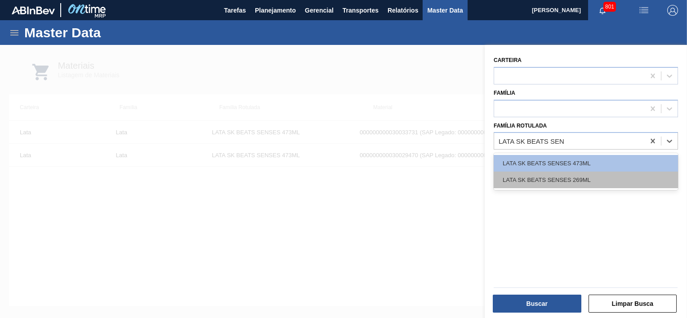
click at [597, 185] on div "LATA SK BEATS SENSES 269ML" at bounding box center [585, 180] width 184 height 17
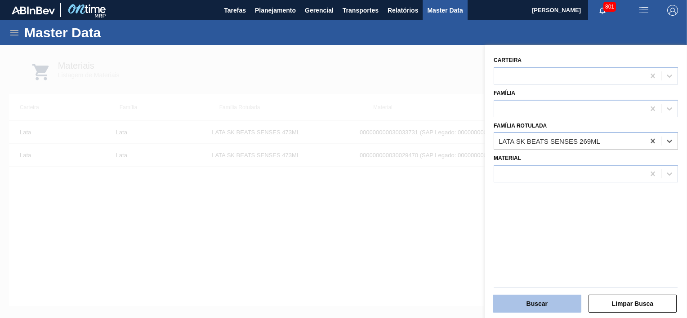
click at [550, 297] on button "Buscar" at bounding box center [536, 304] width 89 height 18
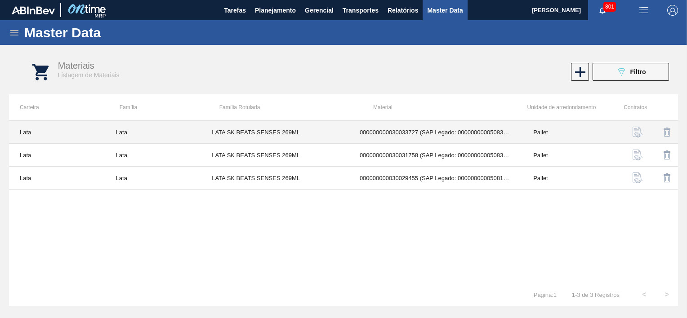
click at [466, 132] on td "000000000030033727 (SAP Legado: 000000000050839226) - LATA AL 269ML SENSES NIV25" at bounding box center [435, 132] width 173 height 23
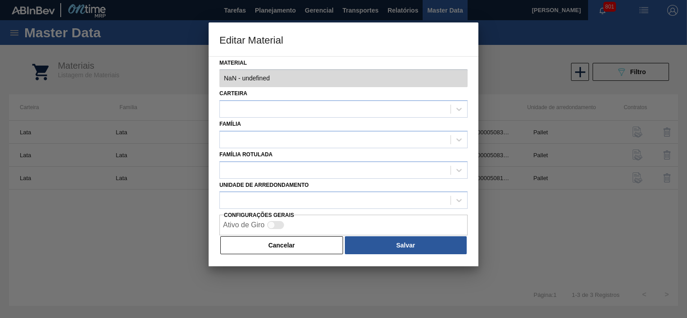
type input "30033727 - 000000000030033727 (SAP Legado: 000000000050839226) - LATA AL 269ML …"
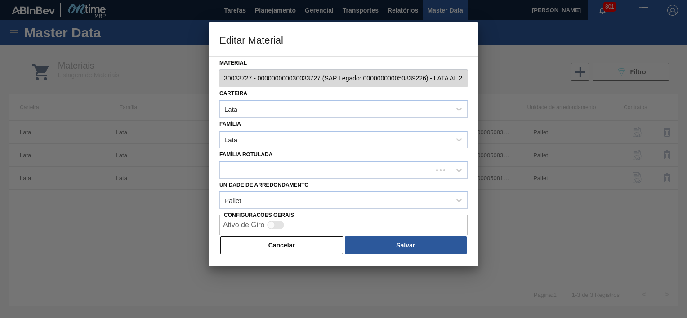
scroll to position [0, 61]
click at [525, 88] on div "Editar Material Material 30033727 - 000000000030033727 (SAP Legado: 00000000005…" at bounding box center [343, 159] width 687 height 318
click at [178, 88] on div "Editar Material Material 30033727 - 000000000030033727 (SAP Legado: 00000000005…" at bounding box center [343, 159] width 687 height 318
click at [293, 240] on button "Cancelar" at bounding box center [281, 245] width 123 height 18
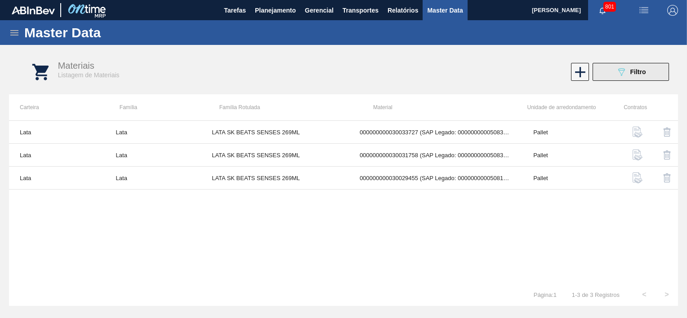
click at [615, 75] on button "089F7B8B-B2A5-4AFE-B5C0-19BA573D28AC Filtro" at bounding box center [630, 72] width 76 height 18
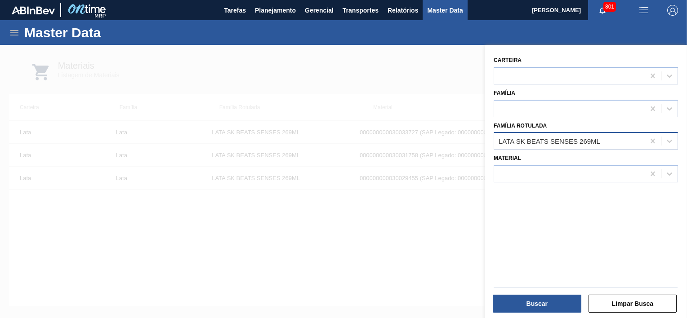
click at [586, 147] on div "LATA SK BEATS SENSES 269ML" at bounding box center [585, 141] width 184 height 18
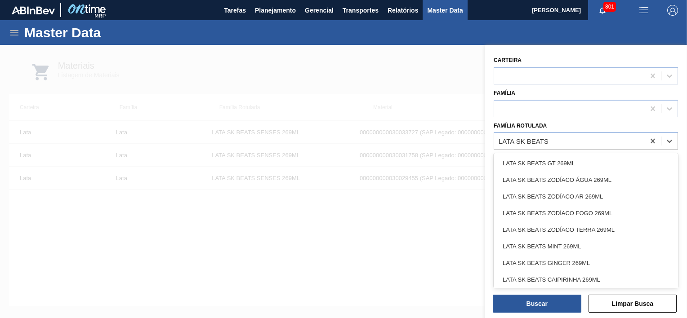
type Rotulada "LATA SK BEATS G"
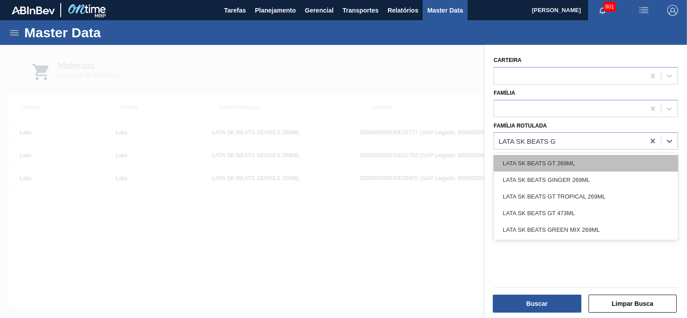
click at [550, 158] on div "LATA SK BEATS GT 269ML" at bounding box center [585, 163] width 184 height 17
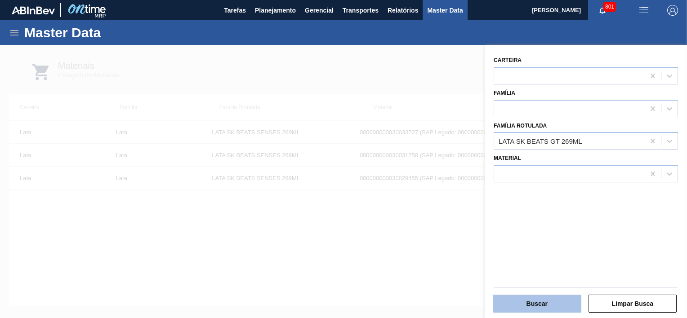
click at [543, 304] on button "Buscar" at bounding box center [536, 304] width 89 height 18
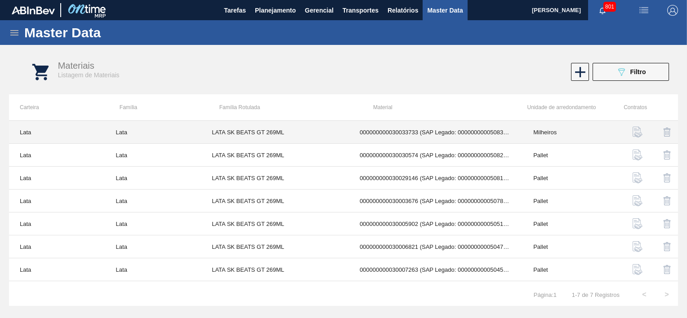
click at [466, 136] on td "000000000030033733 (SAP Legado: 000000000050839272) - LATA AL 269ML GT NIV25" at bounding box center [435, 132] width 173 height 23
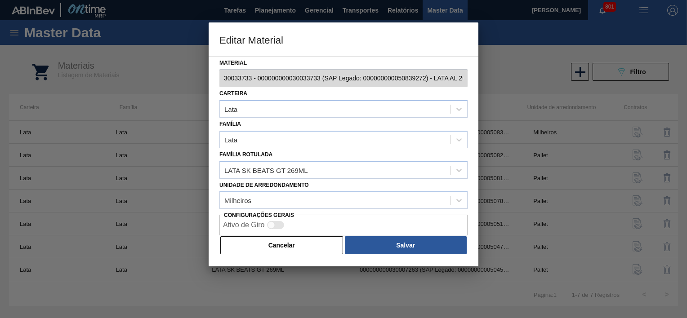
drag, startPoint x: 413, startPoint y: 88, endPoint x: 471, endPoint y: 91, distance: 57.6
click at [471, 91] on div "Material 30033733 - 000000000030033733 (SAP Legado: 000000000050839272) - LATA …" at bounding box center [343, 161] width 270 height 211
click at [494, 84] on div "Editar Material Material 30033733 - 000000000030033733 (SAP Legado: 00000000005…" at bounding box center [343, 159] width 687 height 318
click at [284, 245] on button "Cancelar" at bounding box center [281, 245] width 123 height 18
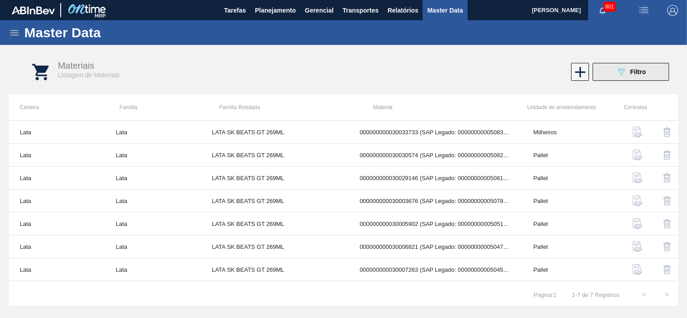
click at [618, 68] on icon "089F7B8B-B2A5-4AFE-B5C0-19BA573D28AC" at bounding box center [621, 72] width 11 height 11
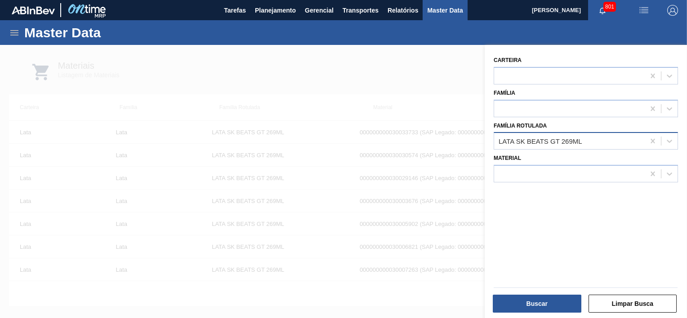
click at [585, 138] on div "LATA SK BEATS GT 269ML" at bounding box center [569, 141] width 151 height 13
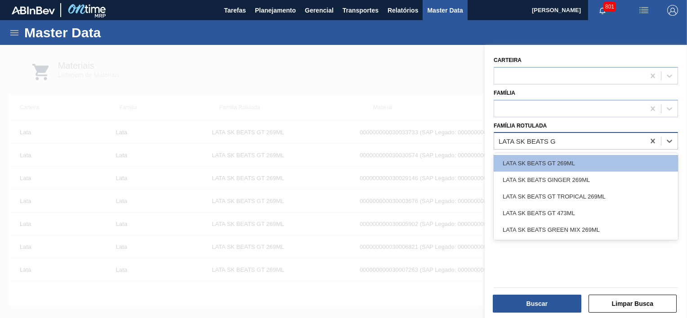
type Rotulada "LATA SK BEATS GT"
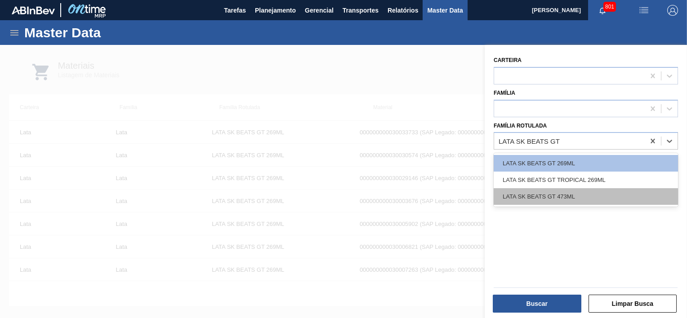
click at [552, 197] on div "LATA SK BEATS GT 473ML" at bounding box center [585, 196] width 184 height 17
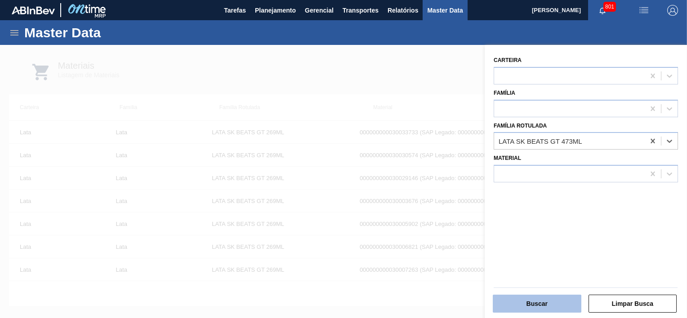
click at [542, 301] on button "Buscar" at bounding box center [536, 304] width 89 height 18
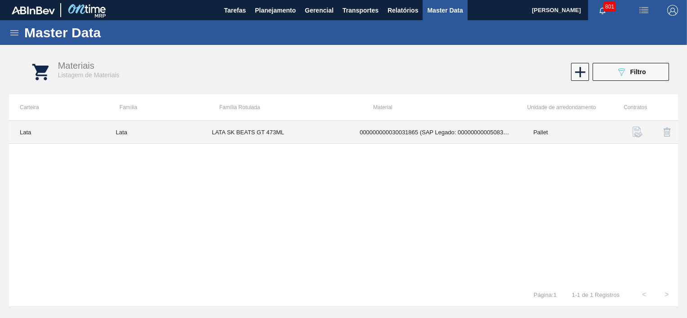
click at [457, 134] on td "000000000030031865 (SAP Legado: 000000000050834903) - LATA AL 473ML BEATS GT" at bounding box center [435, 132] width 173 height 23
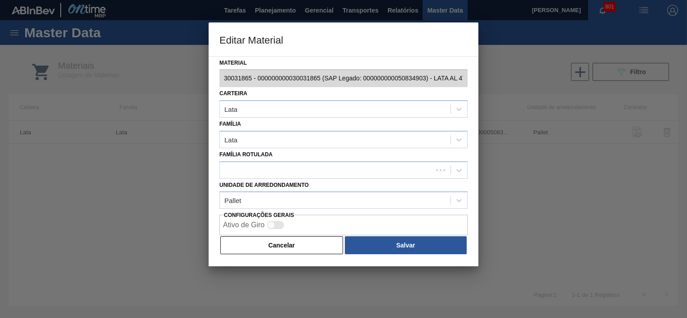
scroll to position [0, 47]
click at [499, 89] on div "Editar Material Material 30031865 - 000000000030031865 (SAP Legado: 00000000005…" at bounding box center [343, 159] width 687 height 318
click at [192, 92] on div "Editar Material Material 30031865 - 000000000030031865 (SAP Legado: 00000000005…" at bounding box center [343, 159] width 687 height 318
click at [289, 248] on button "Cancelar" at bounding box center [281, 245] width 123 height 18
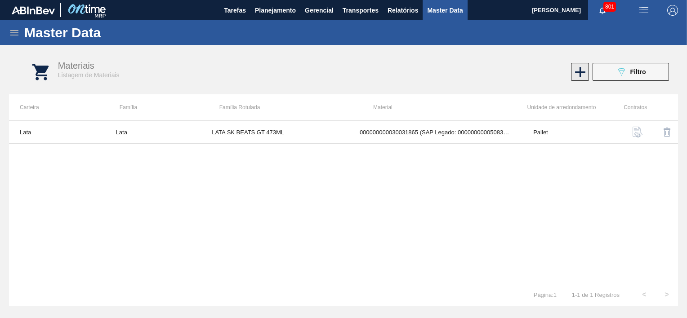
click at [583, 73] on icon at bounding box center [580, 72] width 18 height 18
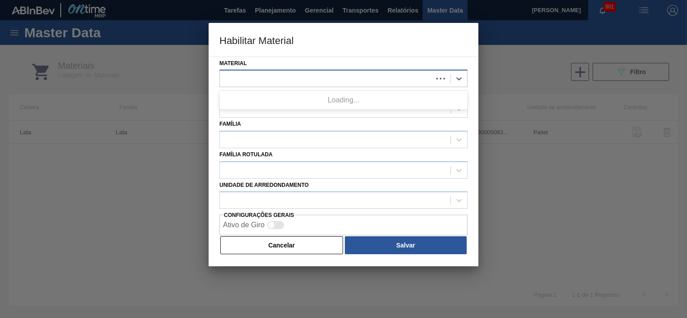
click at [279, 75] on div at bounding box center [326, 78] width 213 height 13
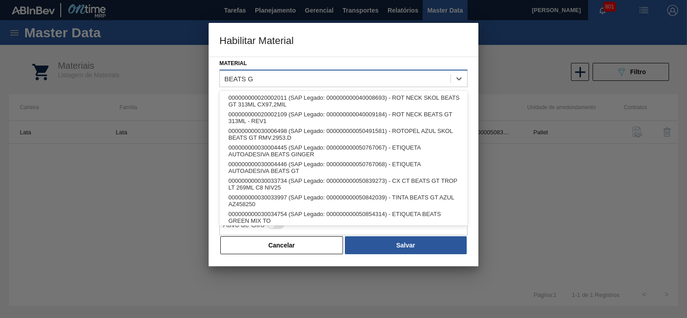
type input "BEATS GT"
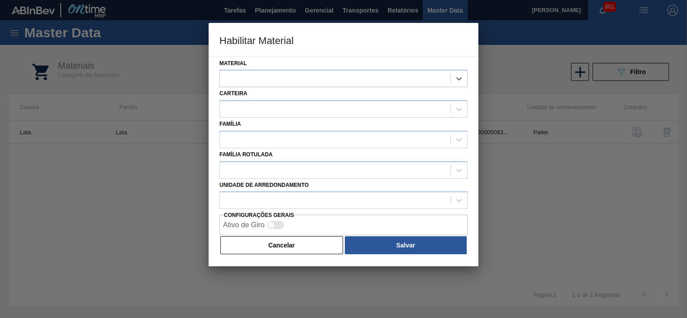
drag, startPoint x: 269, startPoint y: 74, endPoint x: 211, endPoint y: 71, distance: 58.1
click at [208, 71] on div "Material Select is focused ,type to refine list, press Down to open the menu, C…" at bounding box center [343, 162] width 270 height 210
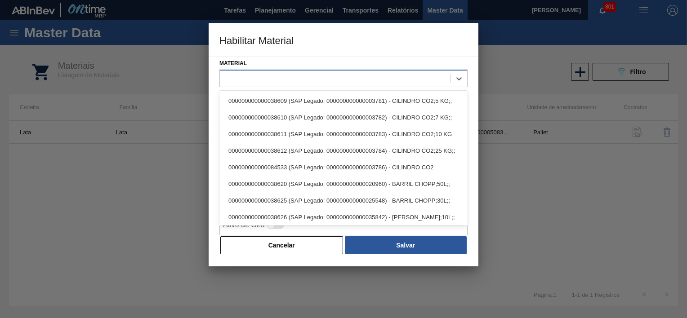
click at [263, 75] on div at bounding box center [335, 78] width 231 height 13
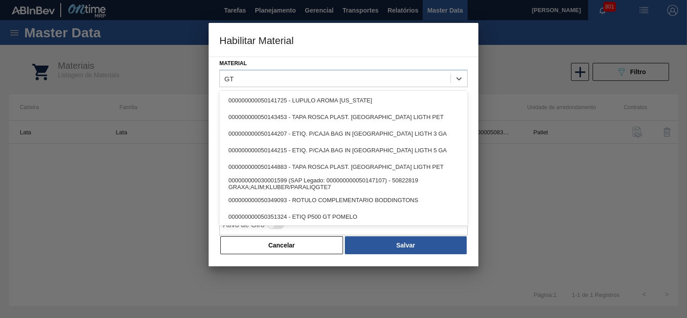
scroll to position [120, 0]
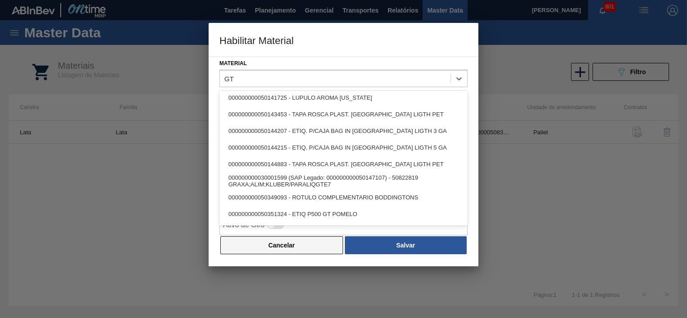
type input "GT"
click at [286, 247] on button "Cancelar" at bounding box center [281, 245] width 123 height 18
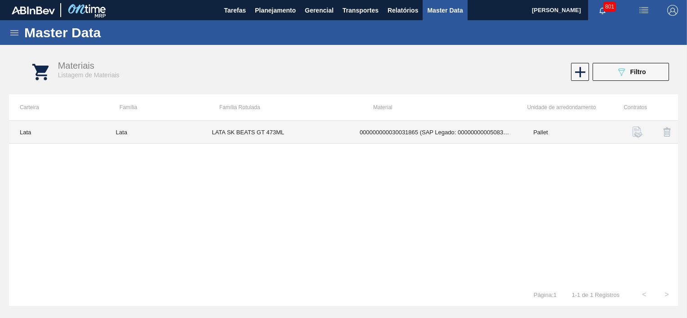
click at [408, 131] on td "000000000030031865 (SAP Legado: 000000000050834903) - LATA AL 473ML BEATS GT" at bounding box center [435, 132] width 173 height 23
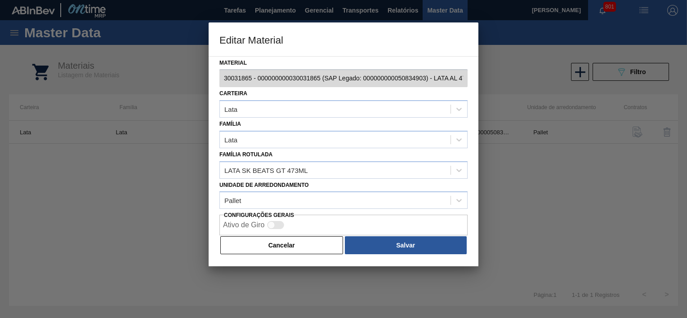
click at [282, 243] on button "Cancelar" at bounding box center [281, 245] width 123 height 18
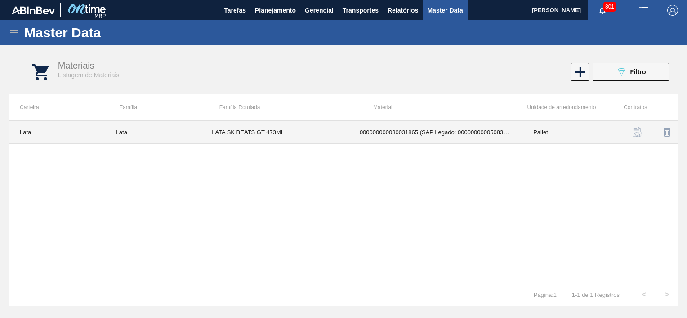
click at [394, 126] on td "000000000030031865 (SAP Legado: 000000000050834903) - LATA AL 473ML BEATS GT" at bounding box center [435, 132] width 173 height 23
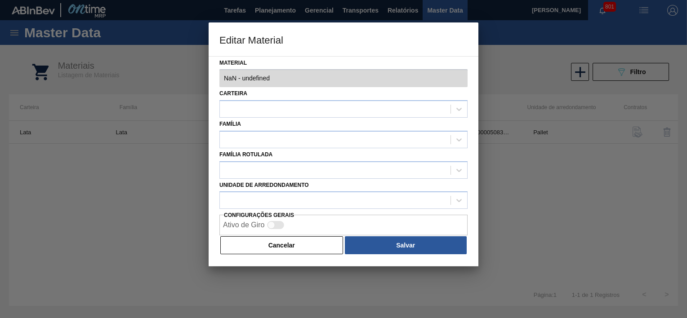
type input "30031865 - 000000000030031865 (SAP Legado: 000000000050834903) - LATA AL 473ML …"
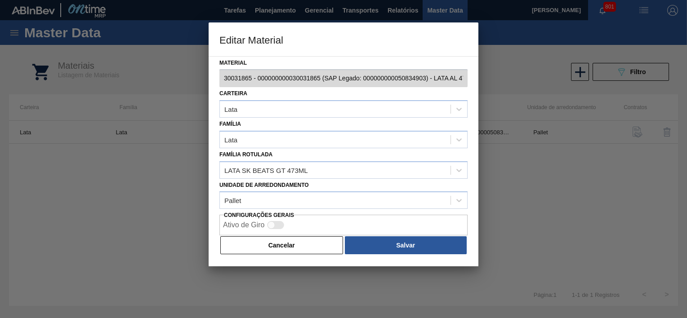
drag, startPoint x: 302, startPoint y: 247, endPoint x: 304, endPoint y: 242, distance: 5.4
click at [302, 247] on button "Cancelar" at bounding box center [281, 245] width 123 height 18
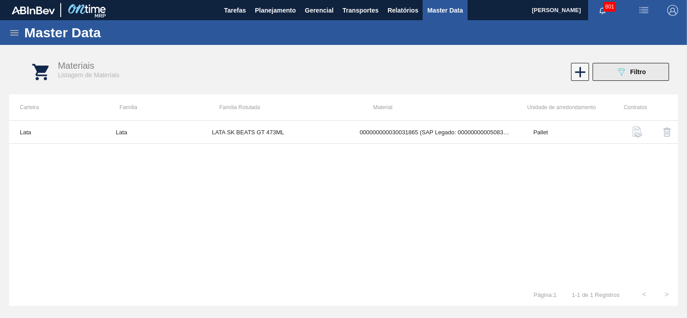
click at [620, 80] on button "089F7B8B-B2A5-4AFE-B5C0-19BA573D28AC Filtro" at bounding box center [630, 72] width 76 height 18
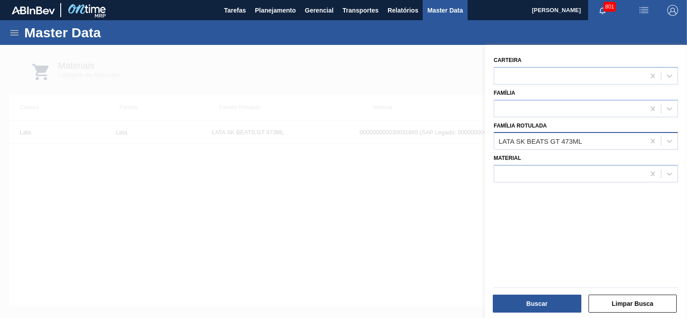
click at [587, 140] on div "LATA SK BEATS GT 473ML" at bounding box center [569, 141] width 151 height 13
type Rotulada "LATA SK BEATS RE"
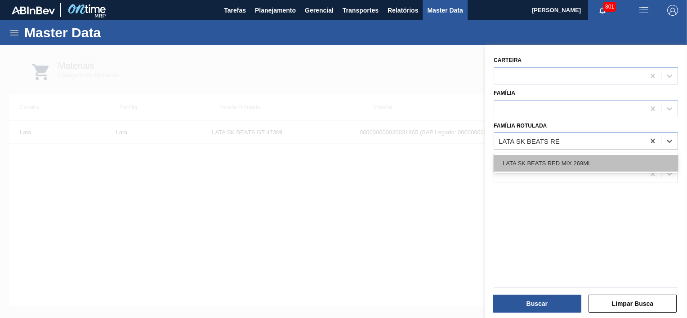
click at [589, 154] on div "LATA SK BEATS RED MIX 269ML" at bounding box center [585, 163] width 184 height 20
click at [579, 155] on div "LATA SK BEATS RED MIX 269ML" at bounding box center [585, 163] width 184 height 17
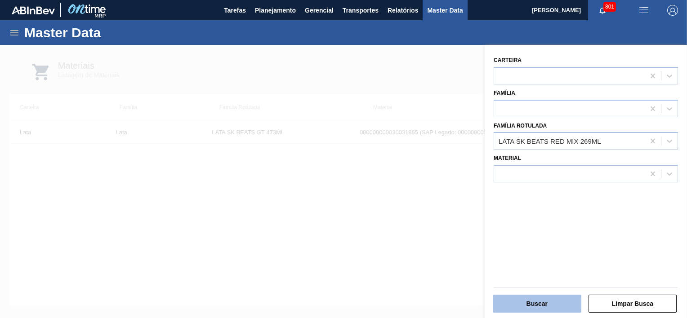
click at [551, 300] on button "Buscar" at bounding box center [536, 304] width 89 height 18
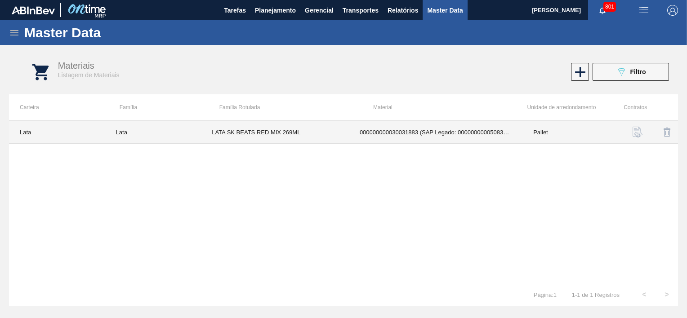
click at [449, 133] on td "000000000030031883 (SAP Legado: 000000000050835609) - LATA AL 269ML BEATS RED M…" at bounding box center [435, 132] width 173 height 23
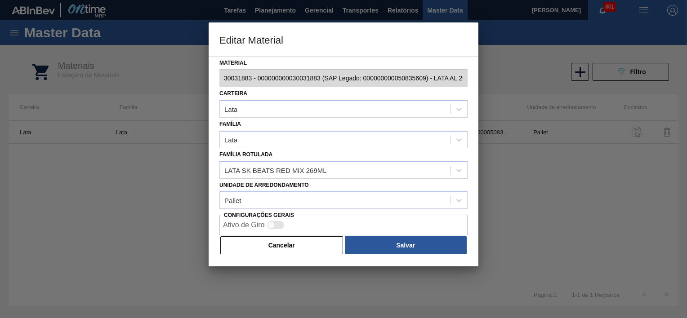
scroll to position [0, 65]
click at [513, 83] on div "Editar Material Material 30031883 - 000000000030031883 (SAP Legado: 00000000005…" at bounding box center [343, 159] width 687 height 318
click at [326, 248] on button "Cancelar" at bounding box center [281, 245] width 123 height 18
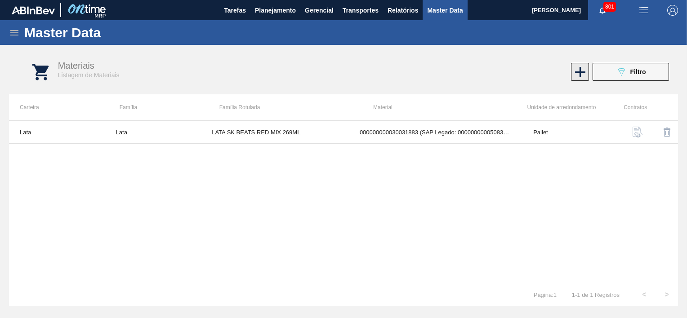
click at [575, 68] on icon at bounding box center [580, 72] width 18 height 18
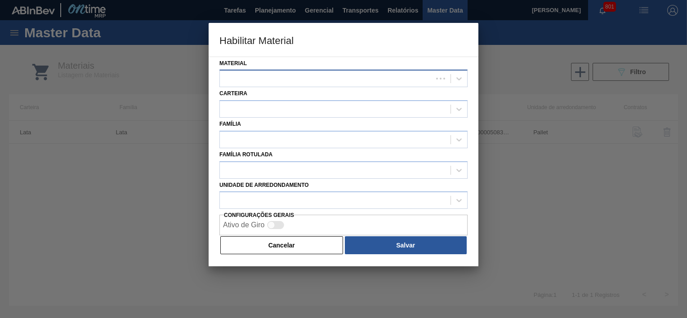
click at [294, 79] on div at bounding box center [326, 78] width 213 height 13
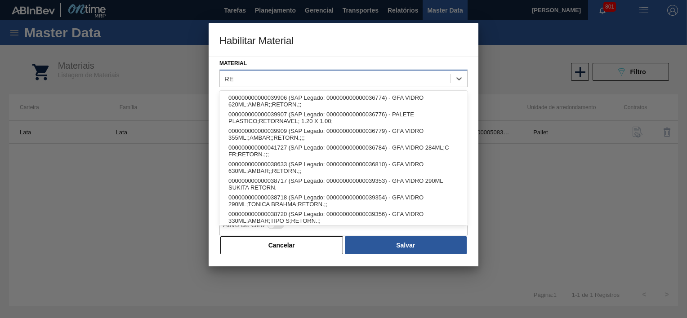
type input "R"
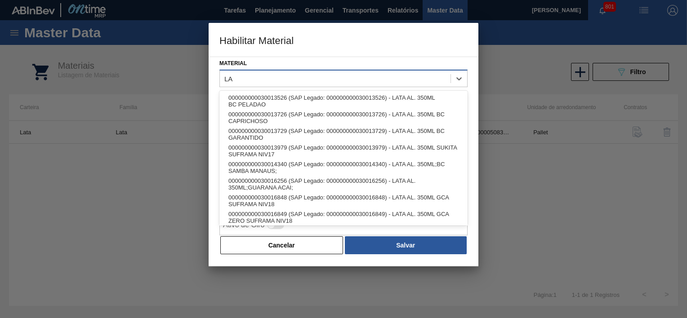
type input "L"
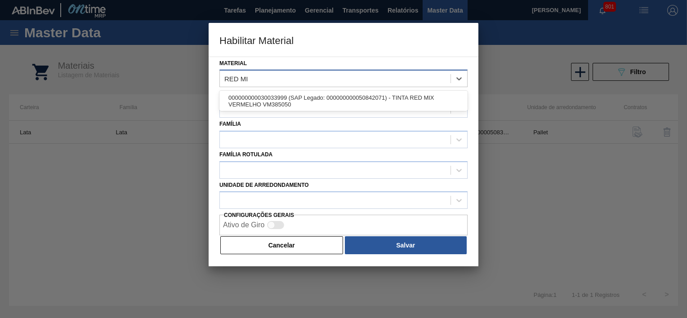
type input "RED MIX"
drag, startPoint x: 262, startPoint y: 78, endPoint x: 248, endPoint y: 77, distance: 13.5
click at [245, 77] on div at bounding box center [335, 78] width 231 height 13
click at [250, 77] on div at bounding box center [335, 78] width 231 height 13
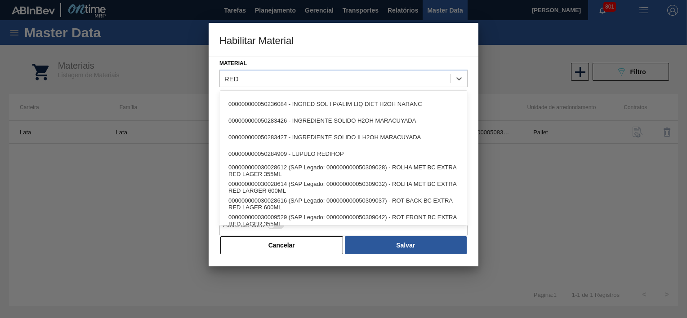
scroll to position [1052, 0]
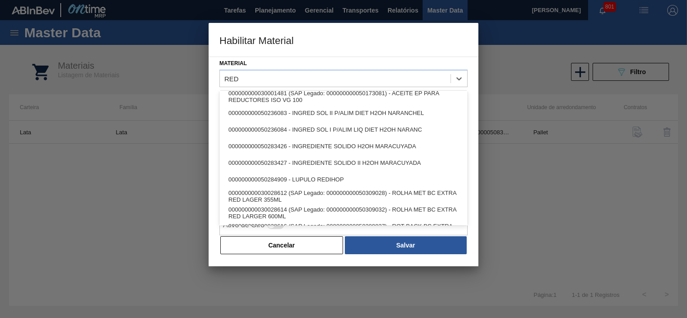
type input "RED"
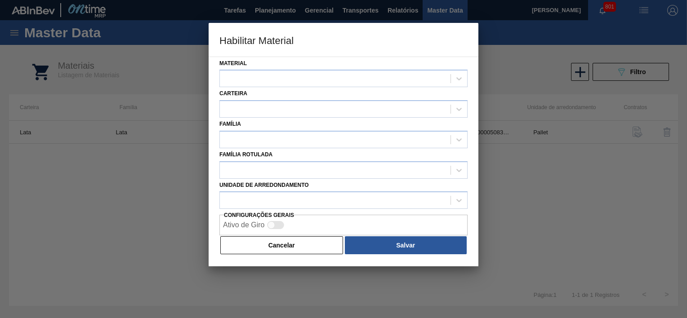
click at [211, 180] on div "Material Carteira Família Família Rotulada Unidade de arredondamento Configuraç…" at bounding box center [343, 162] width 270 height 210
click at [266, 246] on button "Cancelar" at bounding box center [281, 245] width 123 height 18
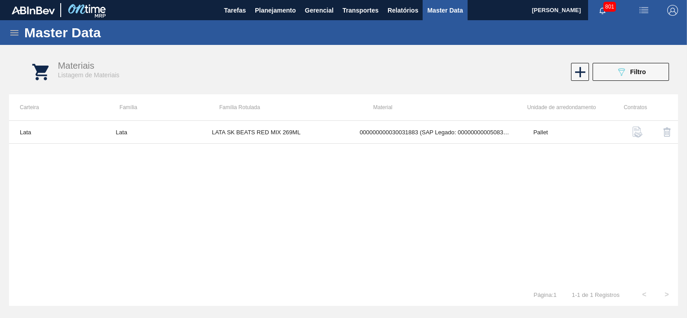
click at [440, 124] on td "000000000030031883 (SAP Legado: 000000000050835609) - LATA AL 269ML BEATS RED M…" at bounding box center [435, 132] width 173 height 23
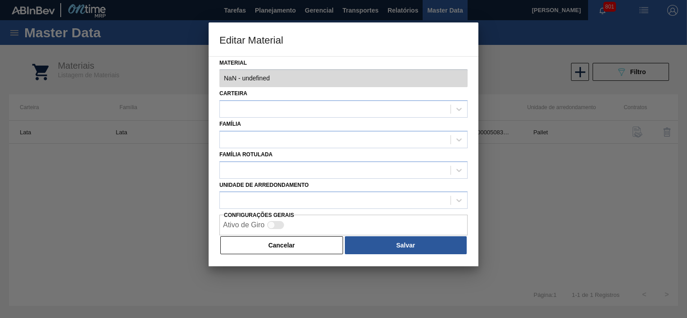
type input "30031883 - 000000000030031883 (SAP Legado: 000000000050835609) - LATA AL 269ML …"
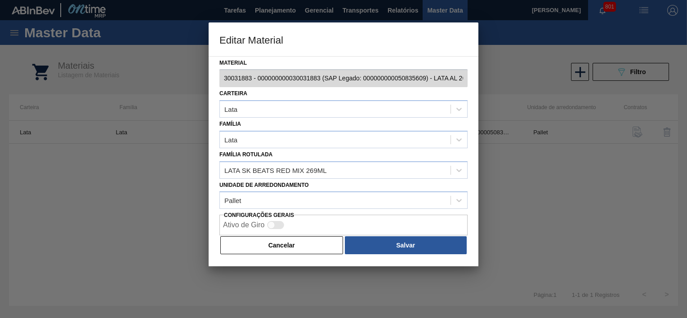
click at [297, 255] on div "Material 30031883 - 000000000030031883 (SAP Legado: 000000000050835609) - LATA …" at bounding box center [343, 161] width 270 height 211
click at [297, 250] on button "Cancelar" at bounding box center [281, 245] width 123 height 18
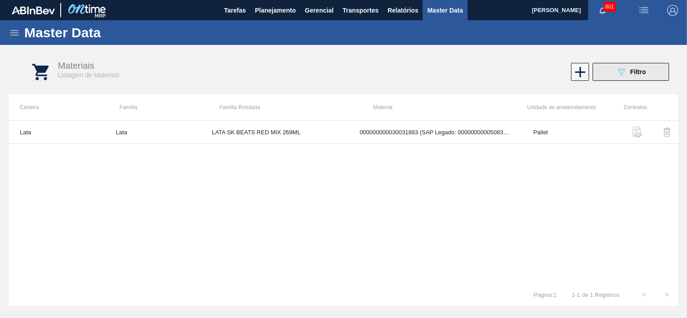
click at [634, 69] on span "Filtro" at bounding box center [638, 71] width 16 height 7
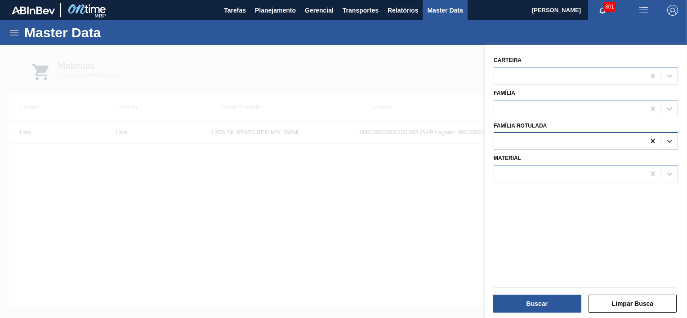
click at [649, 143] on icon at bounding box center [652, 141] width 9 height 9
click at [586, 170] on div at bounding box center [569, 174] width 151 height 13
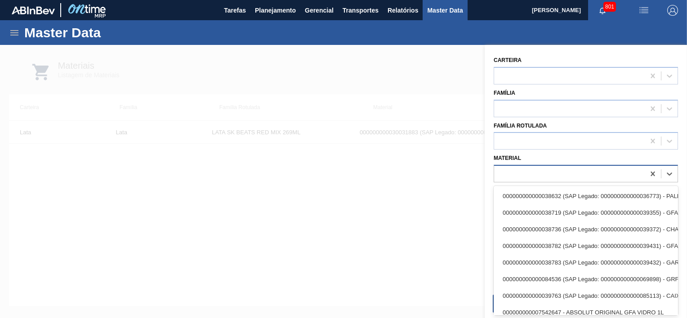
paste input "30002093"
type input "30002093"
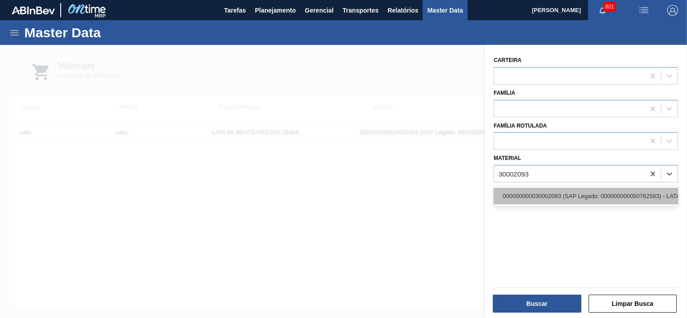
click at [559, 191] on div "000000000030002093 (SAP Legado: 000000000050762583) - LATA AL. 473ML [DEMOGRAPH…" at bounding box center [585, 196] width 184 height 17
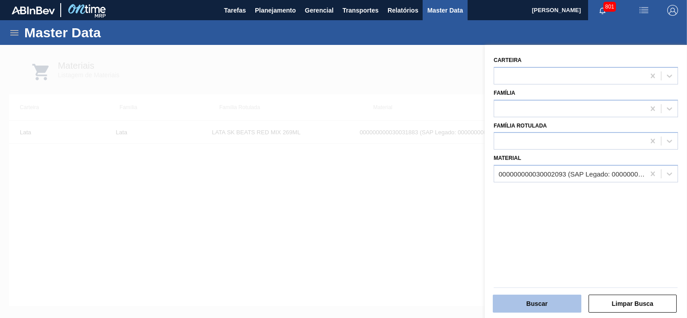
drag, startPoint x: 530, startPoint y: 293, endPoint x: 531, endPoint y: 297, distance: 4.5
click at [530, 294] on div "Buscar Limpar Busca" at bounding box center [585, 303] width 191 height 22
click at [532, 297] on button "Buscar" at bounding box center [536, 304] width 89 height 18
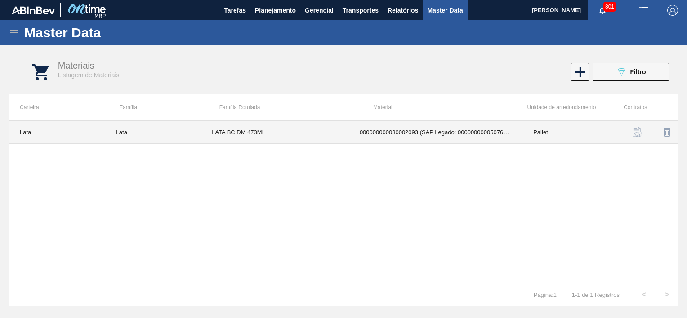
click at [426, 137] on td "000000000030002093 (SAP Legado: 000000000050762583) - LATA AL. 473ML [DEMOGRAPH…" at bounding box center [435, 132] width 173 height 23
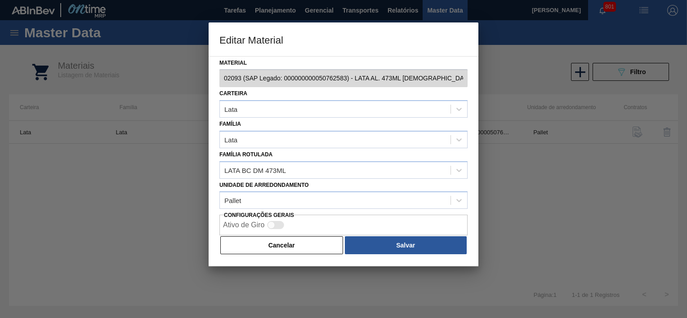
scroll to position [0, 87]
click at [484, 81] on div "Editar Material Material 30002093 - 000000000030002093 (SAP Legado: 00000000005…" at bounding box center [343, 159] width 687 height 318
click at [483, 81] on div "Editar Material Material 30002093 - 000000000030002093 (SAP Legado: 00000000005…" at bounding box center [343, 159] width 687 height 318
click at [271, 244] on button "Cancelar" at bounding box center [281, 245] width 123 height 18
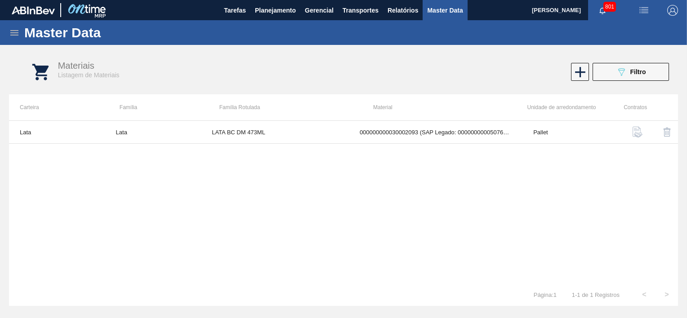
drag, startPoint x: 634, startPoint y: 75, endPoint x: 634, endPoint y: 84, distance: 8.1
click at [635, 75] on span "Filtro" at bounding box center [638, 71] width 16 height 7
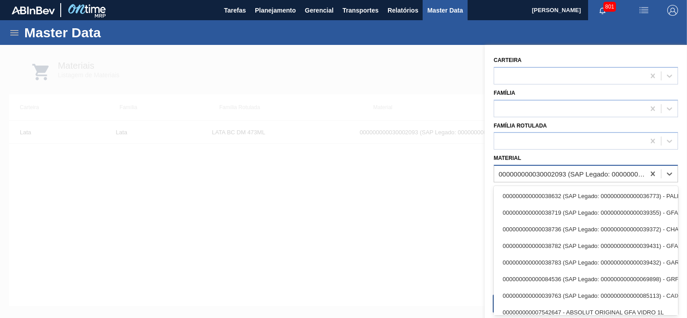
click at [573, 176] on div "000000000030002093 (SAP Legado: 000000000050762583) - LATA AL. 473ML [DEMOGRAPH…" at bounding box center [571, 174] width 147 height 8
paste input "30031865"
type input "30031865"
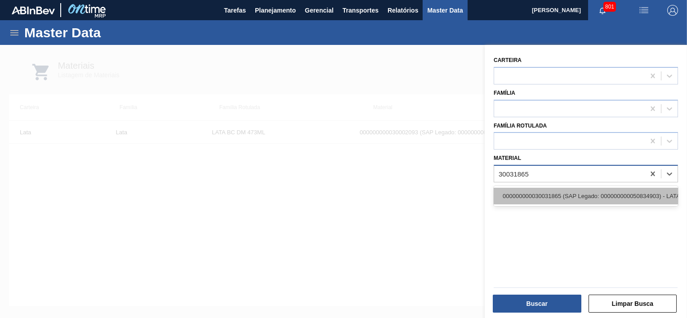
click at [559, 199] on div "000000000030031865 (SAP Legado: 000000000050834903) - LATA AL 473ML BEATS GT" at bounding box center [585, 196] width 184 height 17
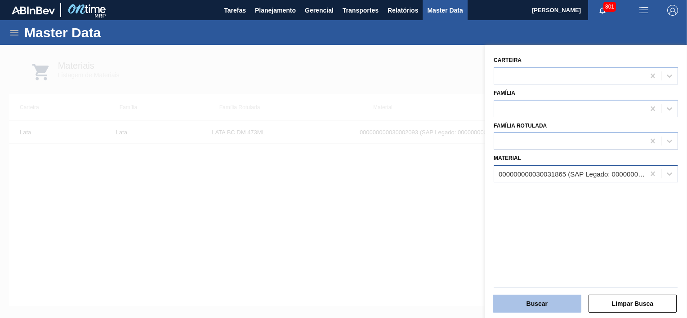
click at [531, 307] on button "Buscar" at bounding box center [536, 304] width 89 height 18
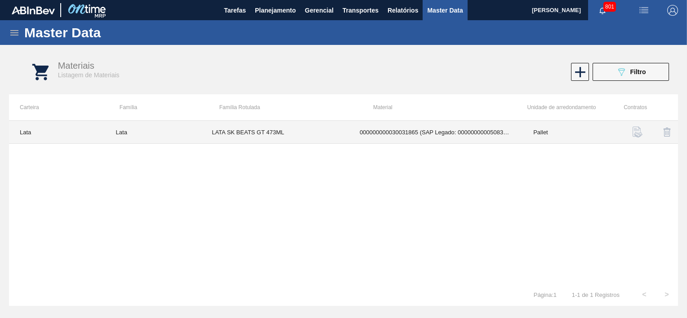
click at [408, 136] on td "000000000030031865 (SAP Legado: 000000000050834903) - LATA AL 473ML BEATS GT" at bounding box center [435, 132] width 173 height 23
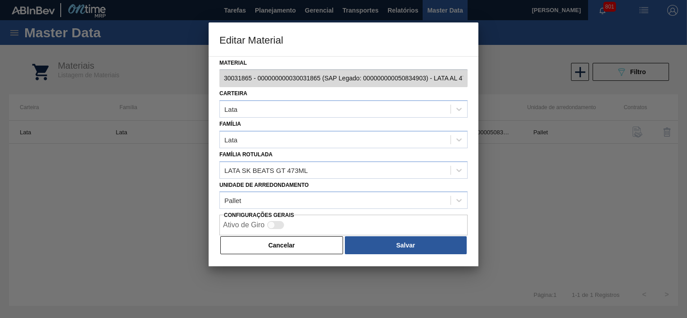
scroll to position [0, 47]
click at [521, 84] on div "Editar Material Material 30031865 - 000000000030031865 (SAP Legado: 00000000005…" at bounding box center [343, 159] width 687 height 318
click at [326, 250] on button "Cancelar" at bounding box center [281, 245] width 123 height 18
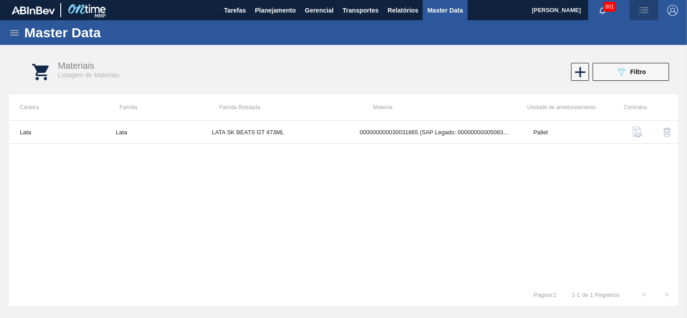
click at [650, 10] on span "button" at bounding box center [644, 10] width 22 height 11
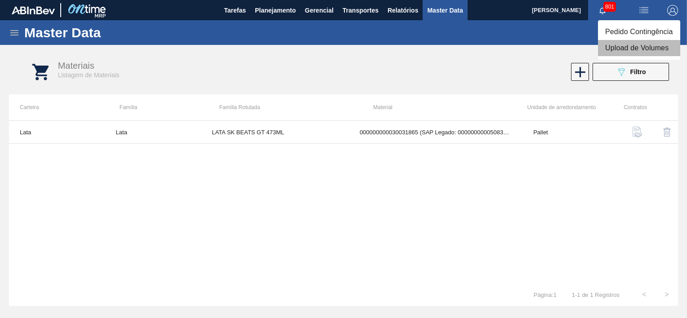
click at [624, 49] on li "Upload de Volumes" at bounding box center [639, 48] width 82 height 16
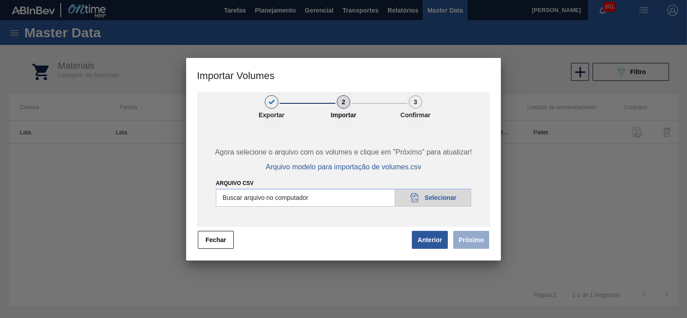
click at [456, 198] on input "Arquivo csv" at bounding box center [343, 198] width 255 height 18
type input "C:\fakepath\Template Subida LM.csv"
click at [478, 239] on button "Próximo" at bounding box center [471, 240] width 36 height 18
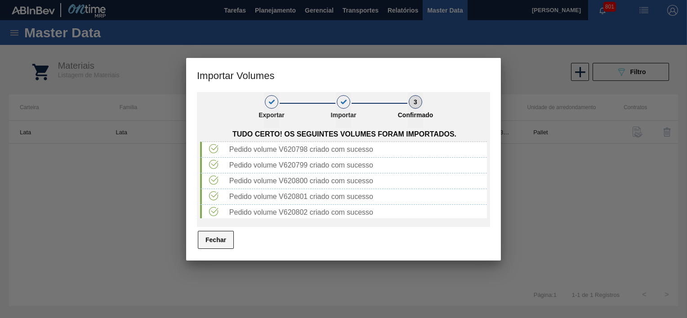
click at [215, 240] on button "Fechar" at bounding box center [216, 240] width 36 height 18
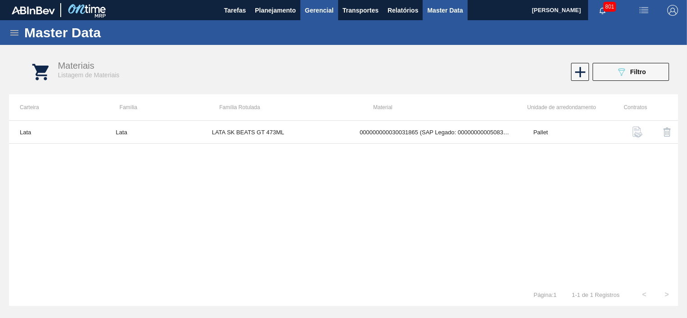
click at [318, 20] on button "Gerencial" at bounding box center [319, 10] width 38 height 20
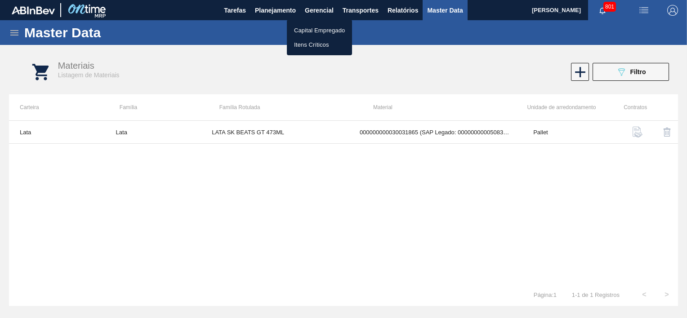
click at [362, 17] on div at bounding box center [343, 159] width 687 height 318
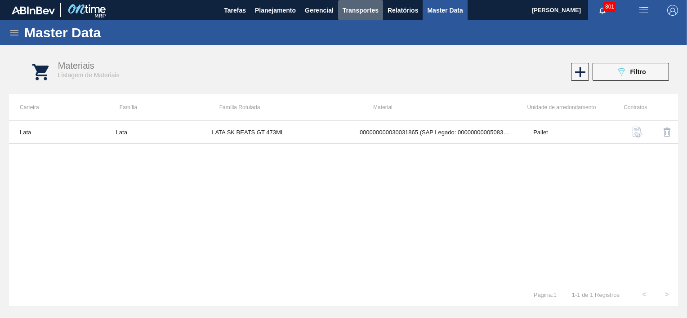
click at [363, 14] on span "Transportes" at bounding box center [360, 10] width 36 height 11
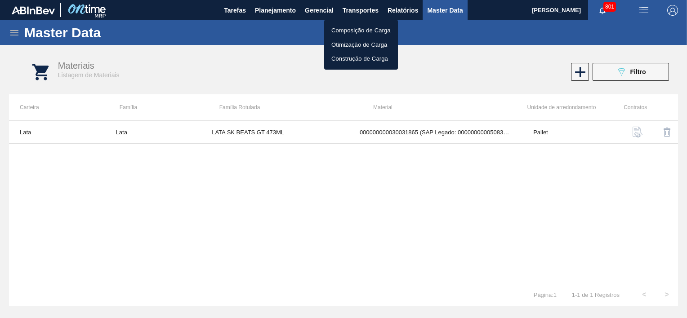
click at [354, 42] on li "Otimização de Carga" at bounding box center [361, 45] width 74 height 14
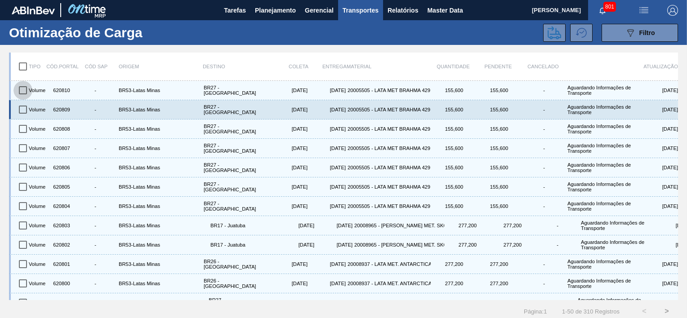
drag, startPoint x: 25, startPoint y: 91, endPoint x: 20, endPoint y: 107, distance: 17.3
click at [24, 91] on input "checkbox" at bounding box center [22, 90] width 19 height 19
checkbox input "true"
click at [20, 109] on input "checkbox" at bounding box center [22, 109] width 19 height 19
checkbox input "true"
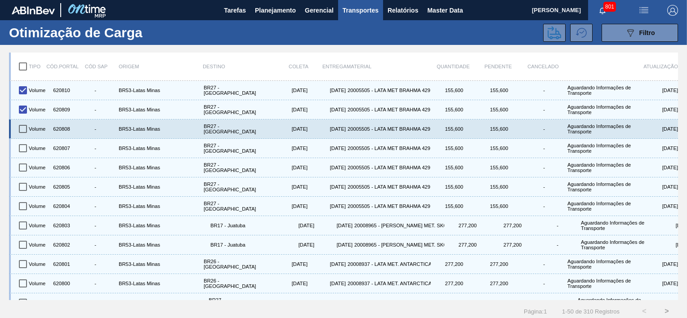
click at [21, 126] on input "checkbox" at bounding box center [22, 129] width 19 height 19
checkbox input "true"
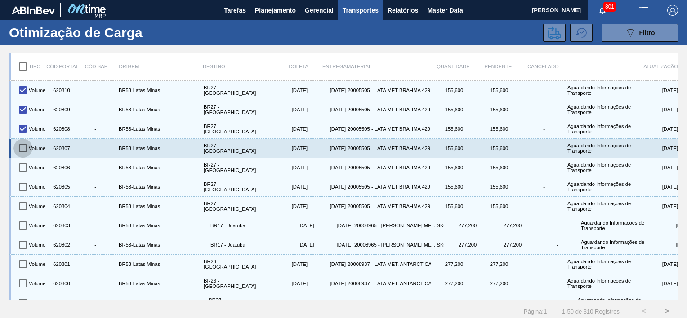
click at [24, 147] on input "checkbox" at bounding box center [22, 148] width 19 height 19
checkbox input "true"
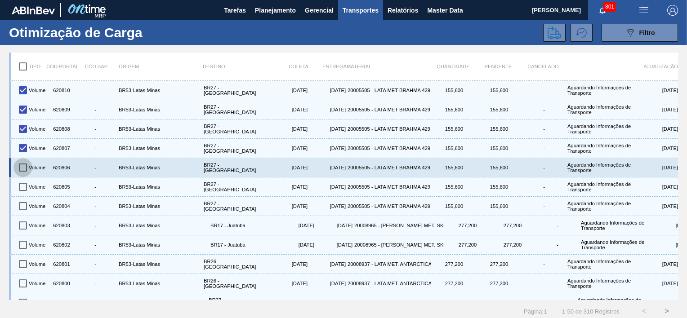
click at [24, 164] on input "checkbox" at bounding box center [22, 167] width 19 height 19
checkbox input "true"
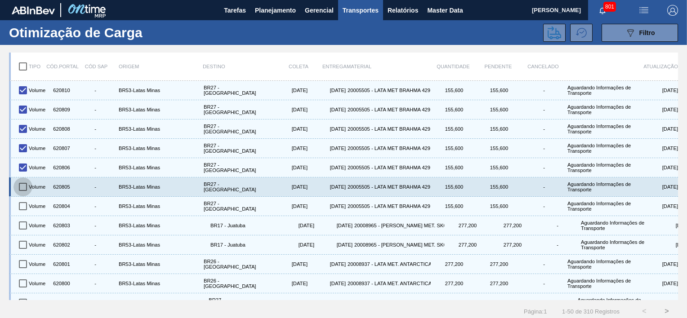
click at [26, 180] on input "checkbox" at bounding box center [22, 186] width 19 height 19
checkbox input "true"
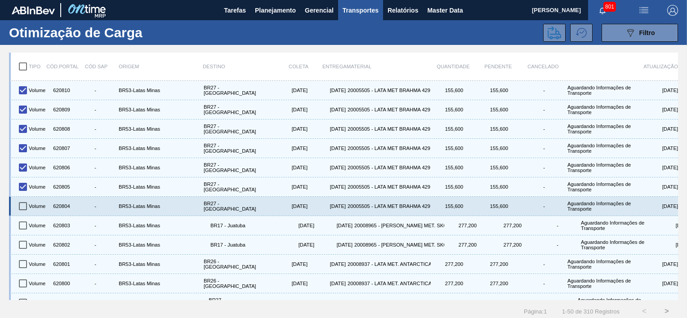
click at [27, 211] on input "checkbox" at bounding box center [22, 206] width 19 height 19
checkbox input "true"
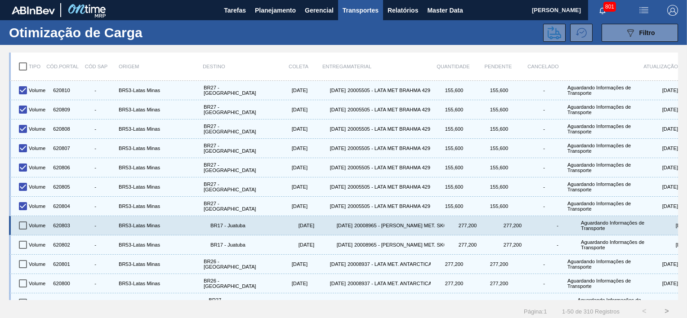
click at [25, 221] on input "checkbox" at bounding box center [22, 225] width 19 height 19
checkbox input "true"
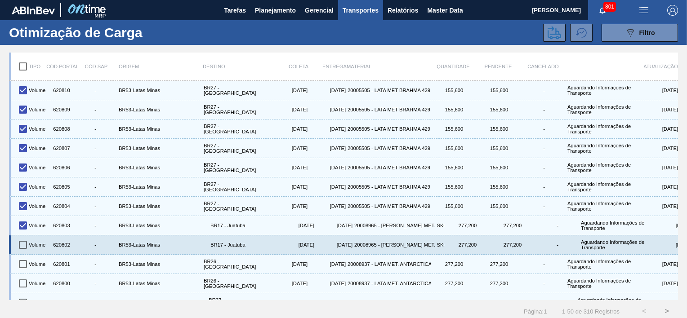
click at [25, 239] on input "checkbox" at bounding box center [22, 244] width 19 height 19
checkbox input "true"
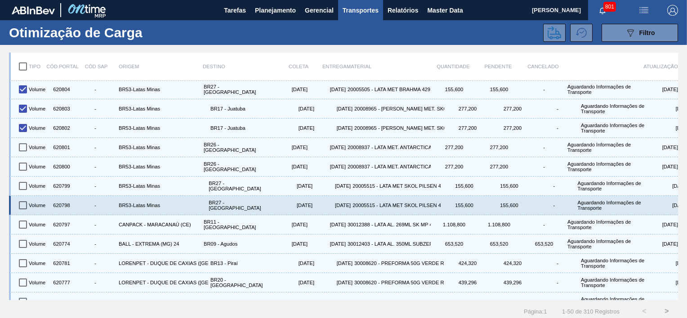
scroll to position [120, 0]
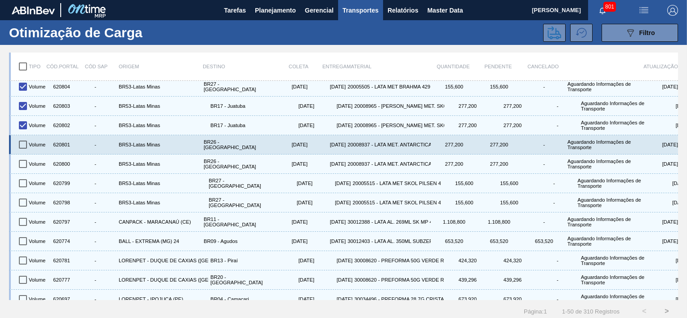
click at [25, 147] on input "checkbox" at bounding box center [22, 144] width 19 height 19
checkbox input "true"
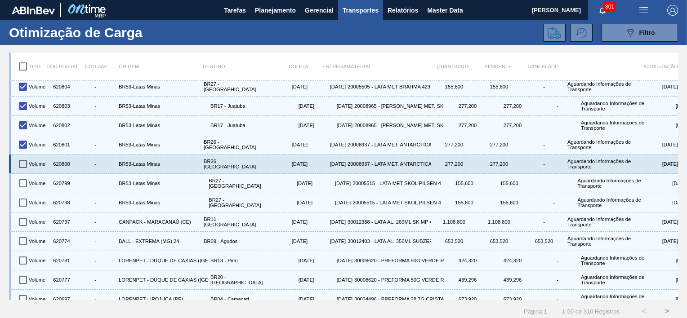
click at [24, 165] on input "checkbox" at bounding box center [22, 164] width 19 height 19
checkbox input "true"
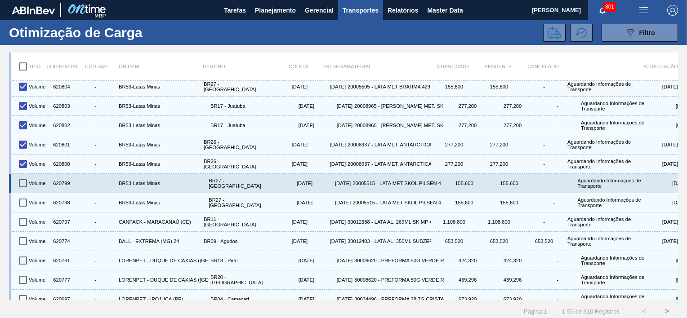
click at [23, 178] on input "checkbox" at bounding box center [22, 183] width 19 height 19
checkbox input "true"
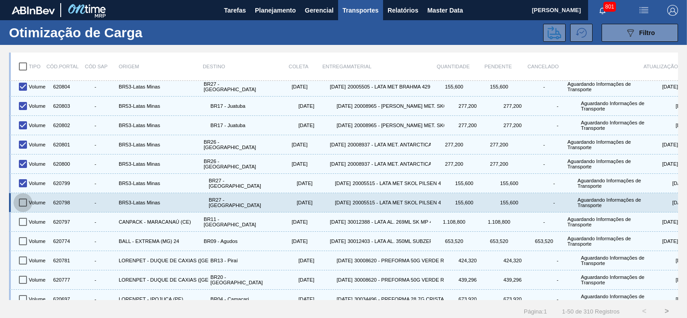
click at [21, 205] on input "checkbox" at bounding box center [22, 202] width 19 height 19
checkbox input "true"
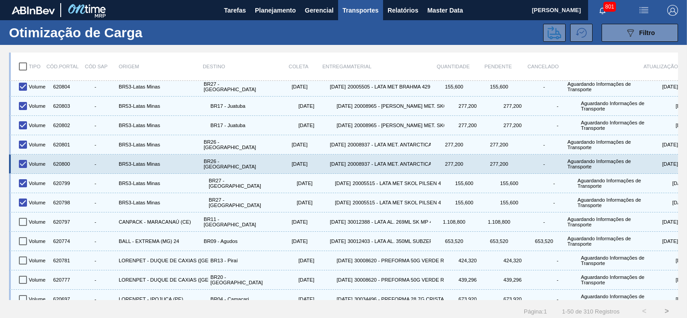
scroll to position [0, 0]
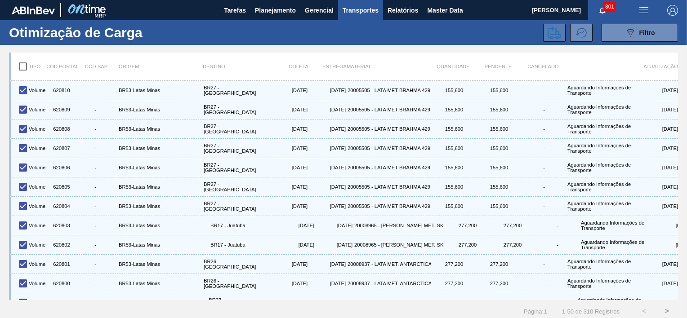
click at [552, 40] on button at bounding box center [554, 33] width 22 height 18
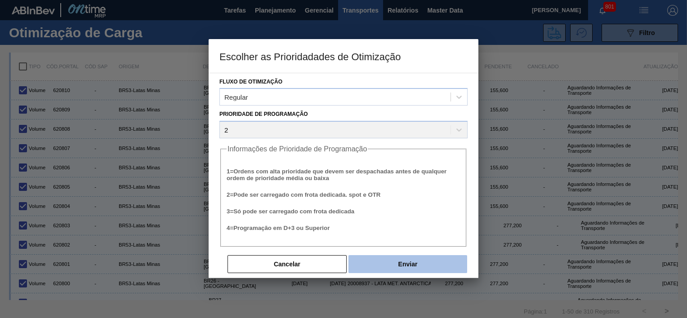
click at [407, 264] on button "Enviar" at bounding box center [407, 264] width 119 height 18
